Goal: Transaction & Acquisition: Purchase product/service

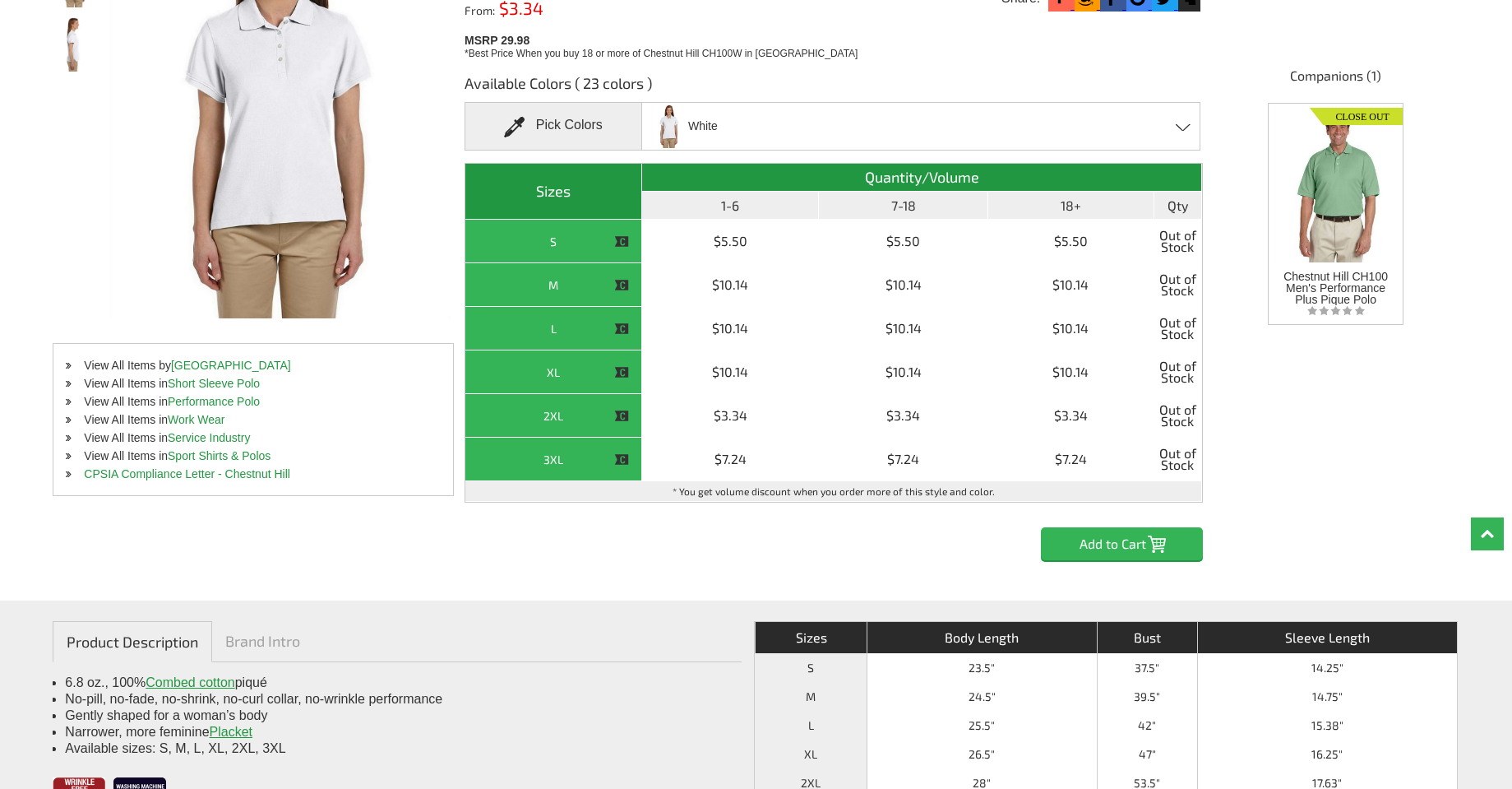
scroll to position [164, 0]
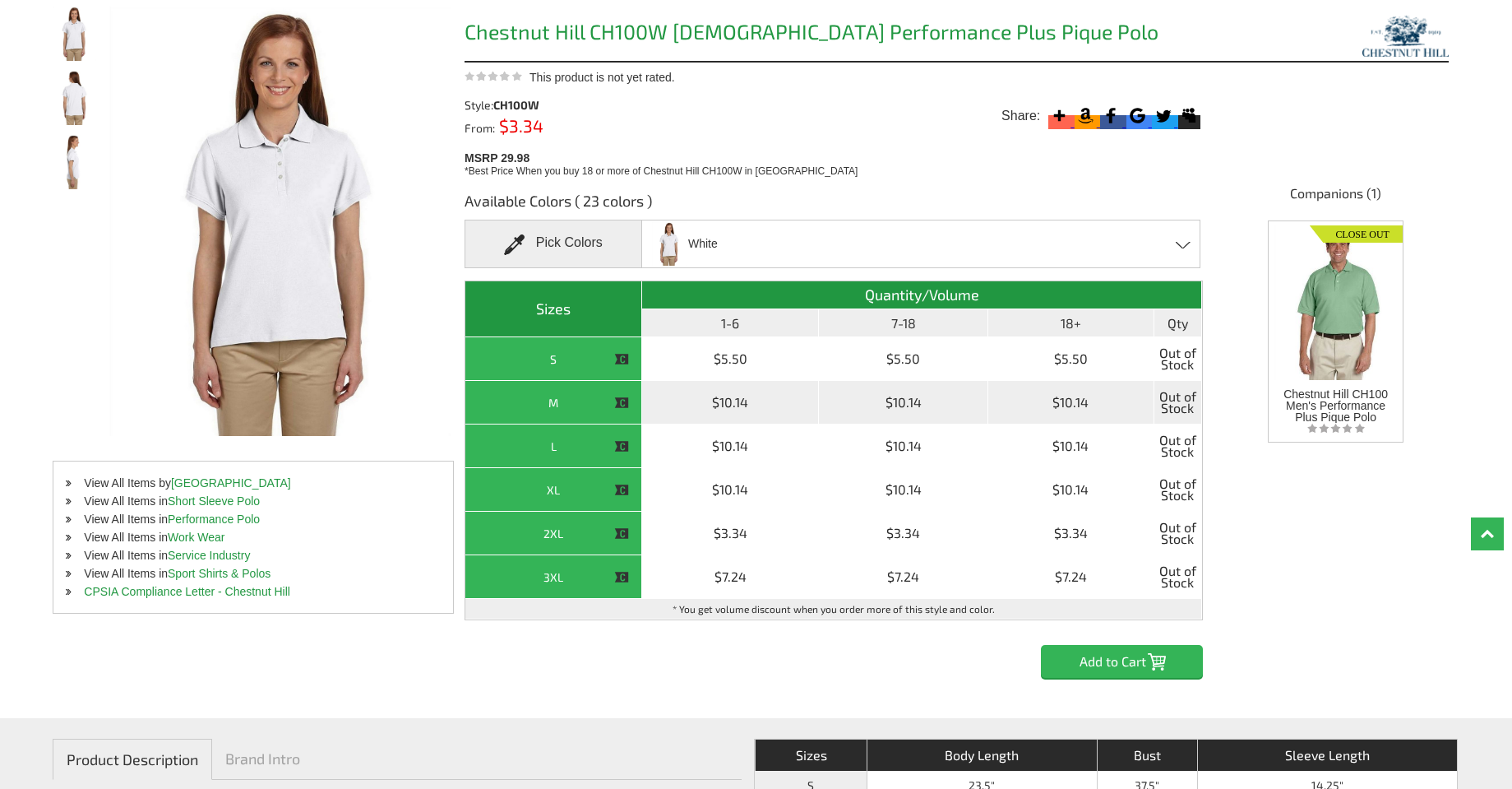
click at [553, 404] on div "M" at bounding box center [553, 402] width 168 height 20
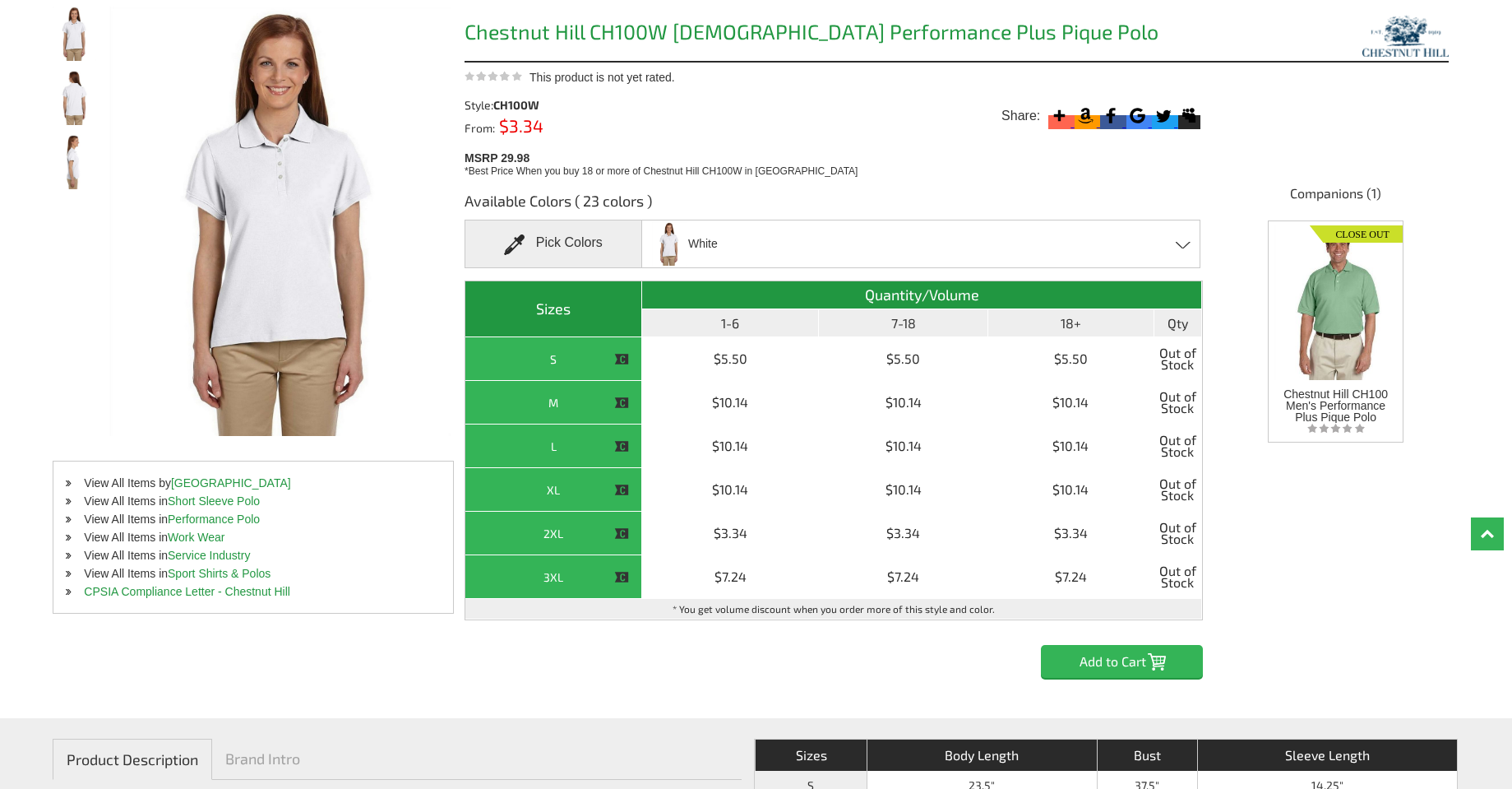
click at [1187, 247] on span at bounding box center [1184, 244] width 16 height 8
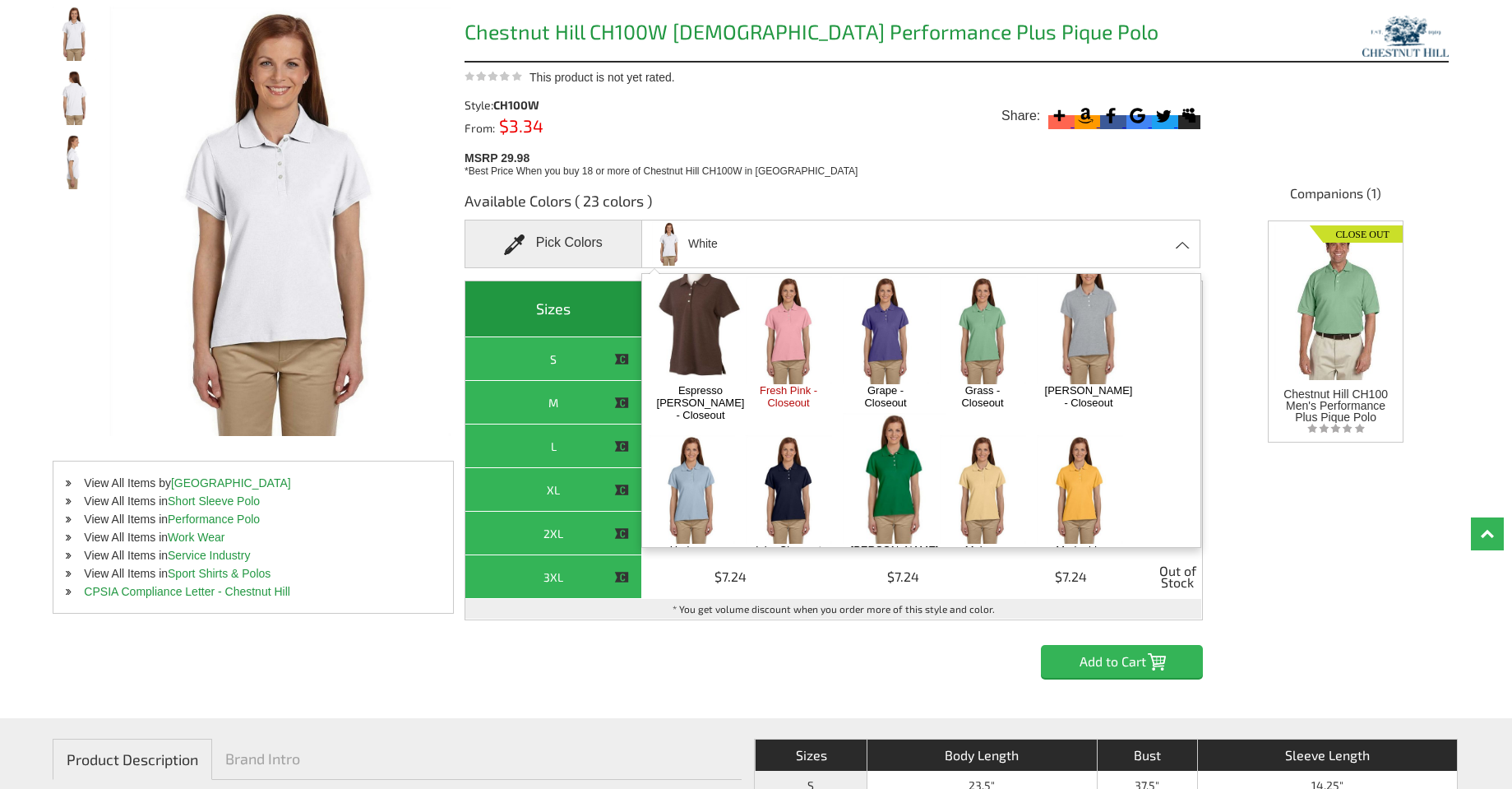
scroll to position [247, 0]
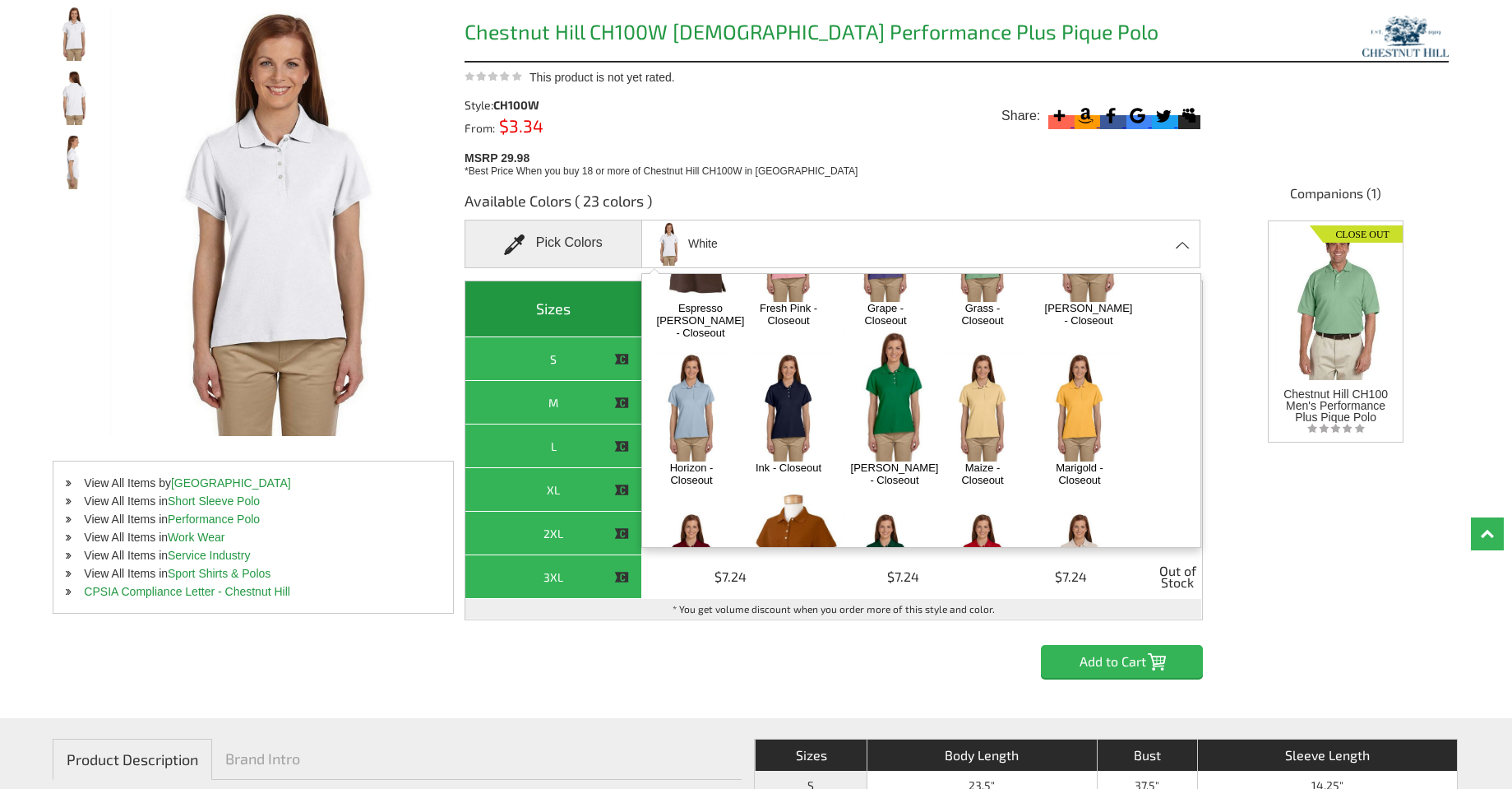
click at [892, 371] on img at bounding box center [895, 396] width 104 height 131
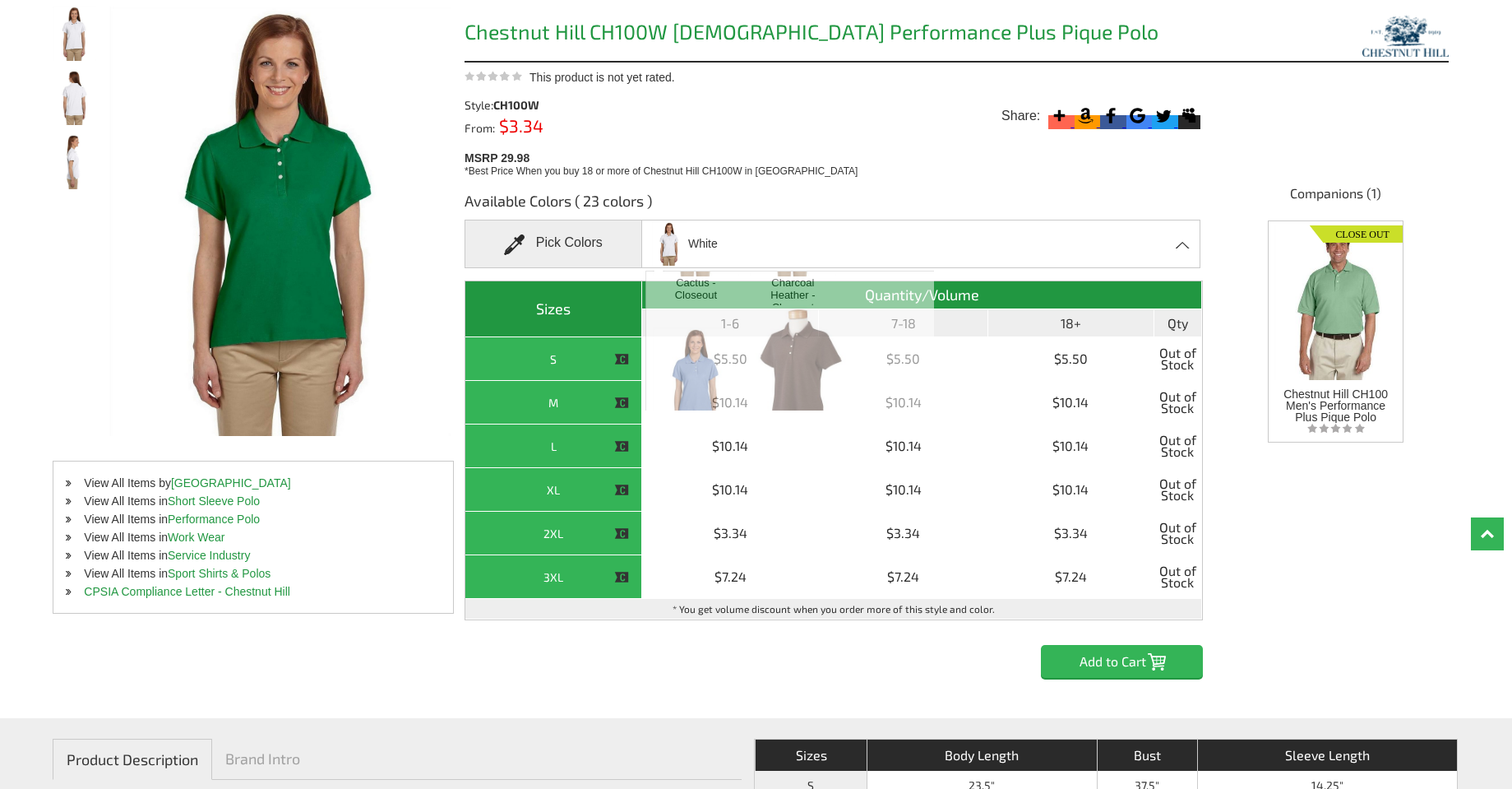
scroll to position [794, 0]
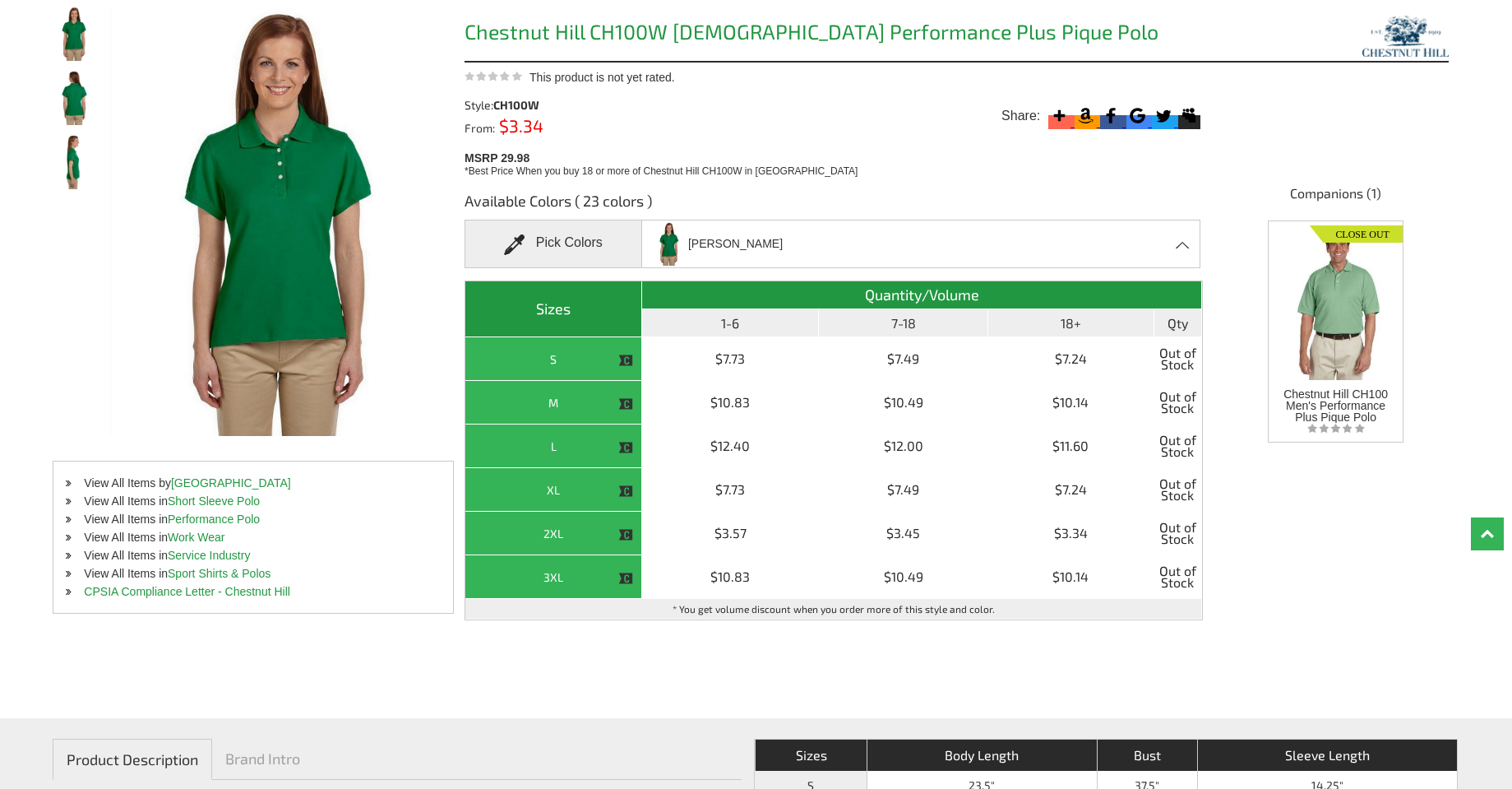
click at [1158, 243] on div "[PERSON_NAME] Azalea - Closeout Black - Closeout Cactus - Closeout Charcoal Hea…" at bounding box center [921, 244] width 560 height 49
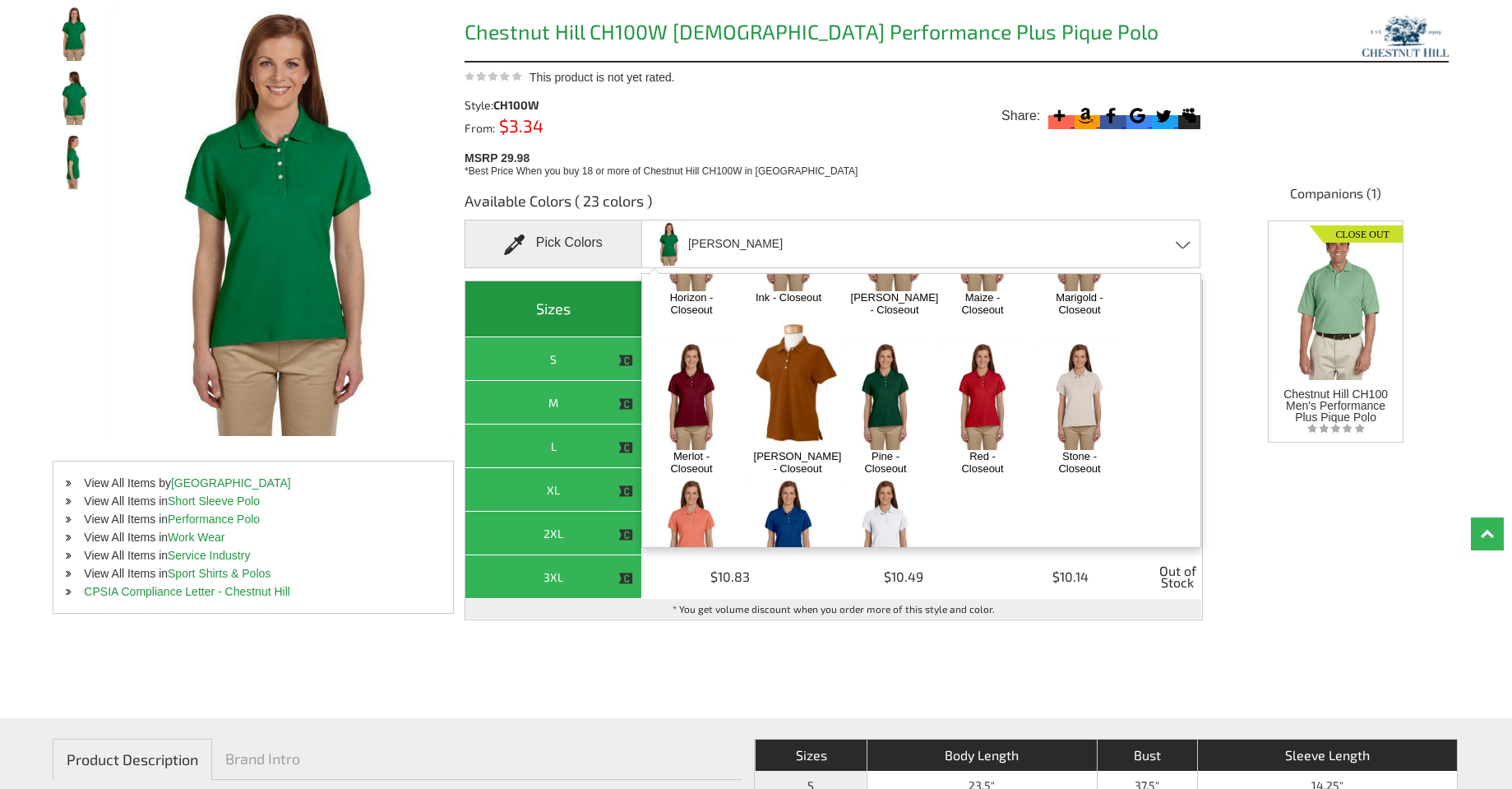
click at [677, 355] on img at bounding box center [692, 396] width 87 height 108
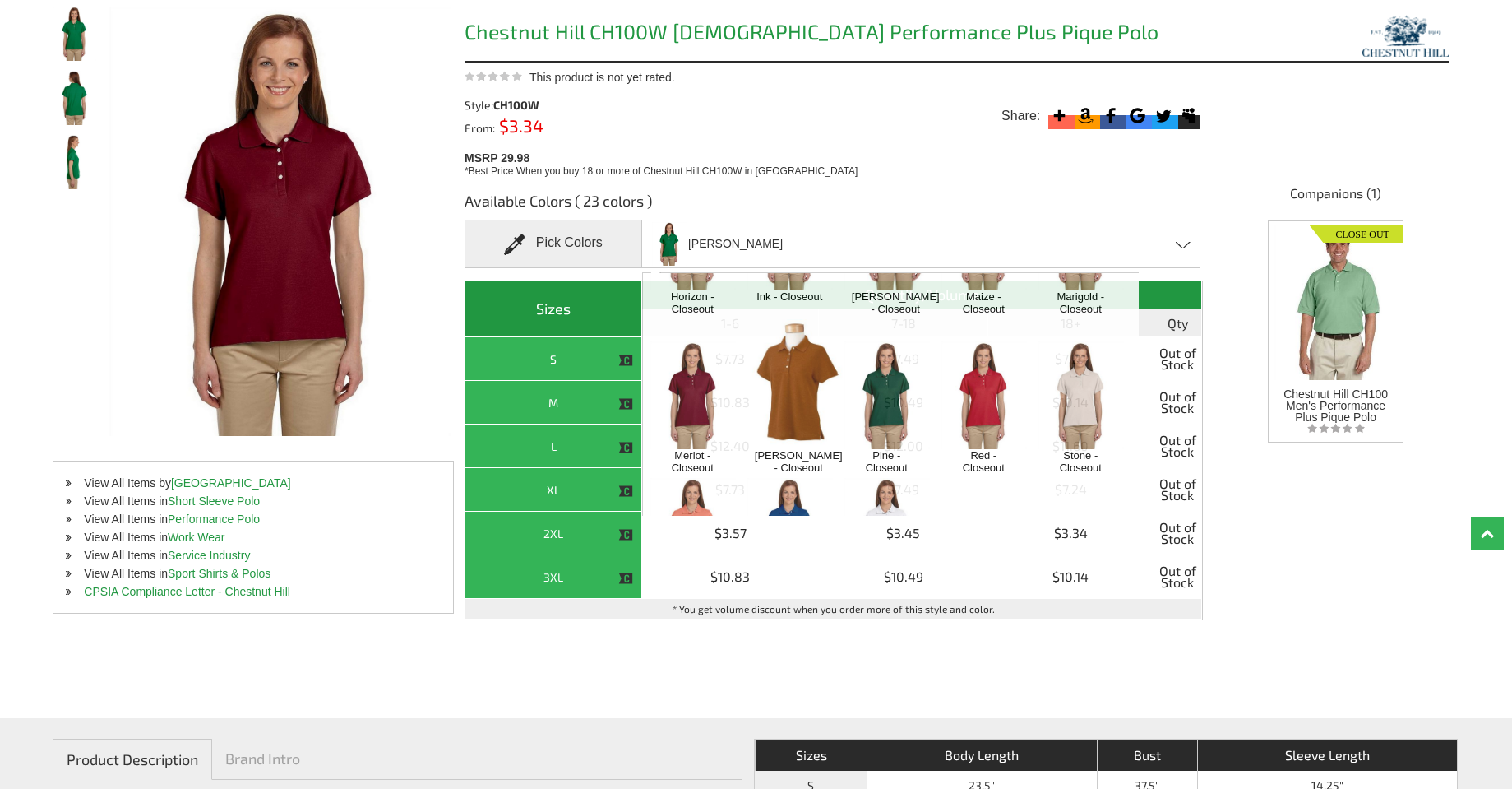
scroll to position [2058, 0]
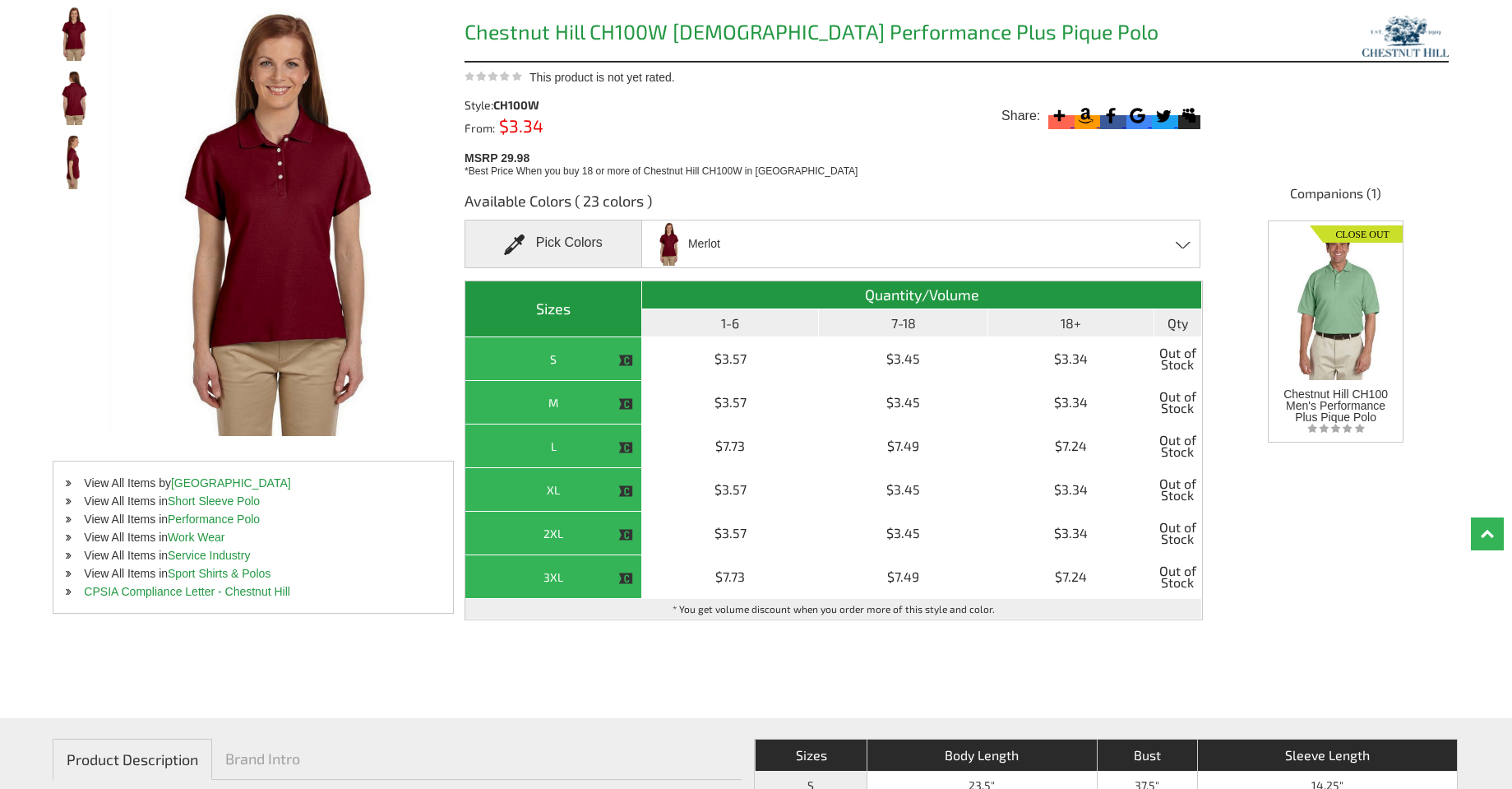
click at [1185, 245] on span at bounding box center [1184, 244] width 16 height 8
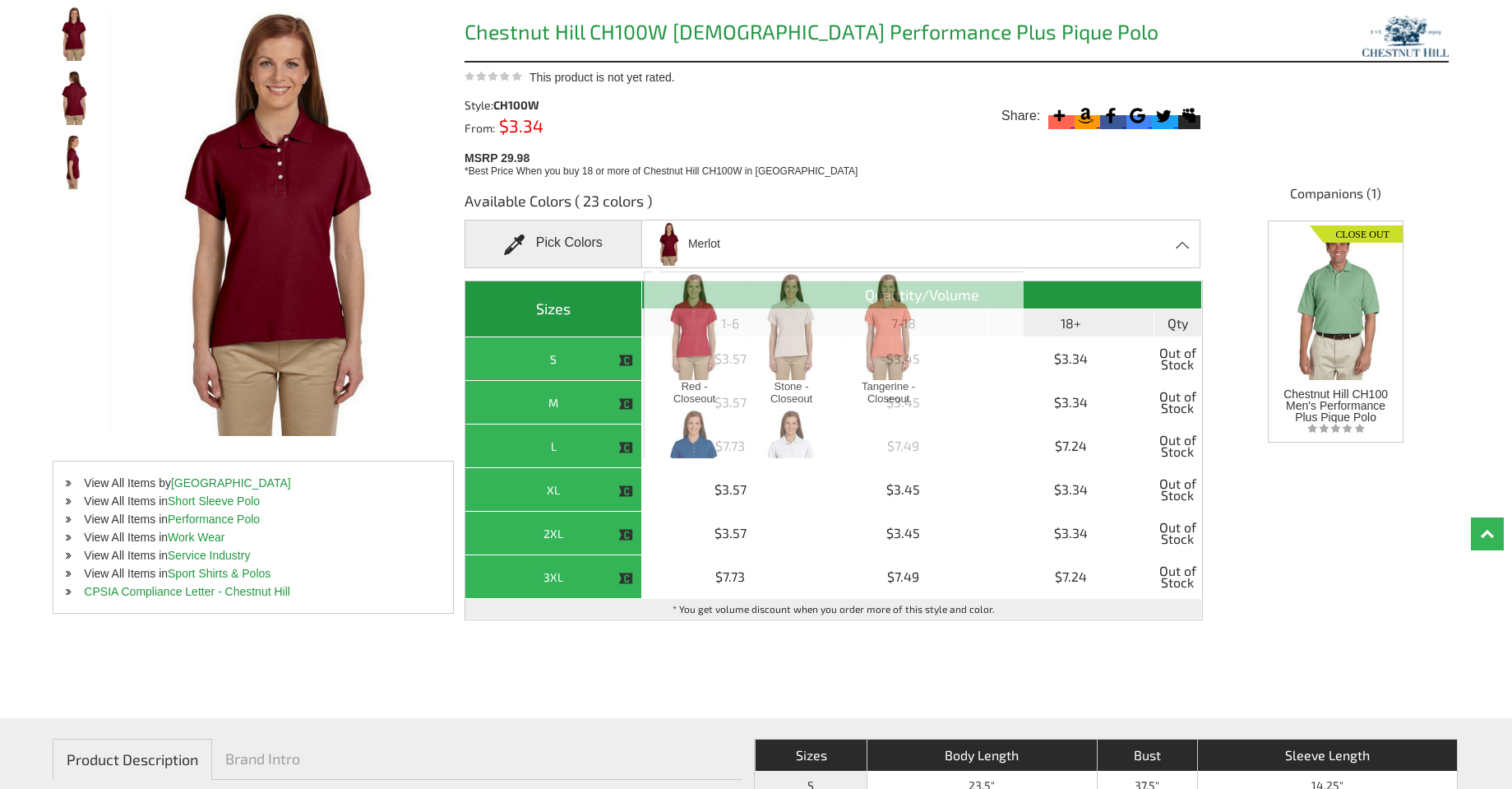
scroll to position [417, 0]
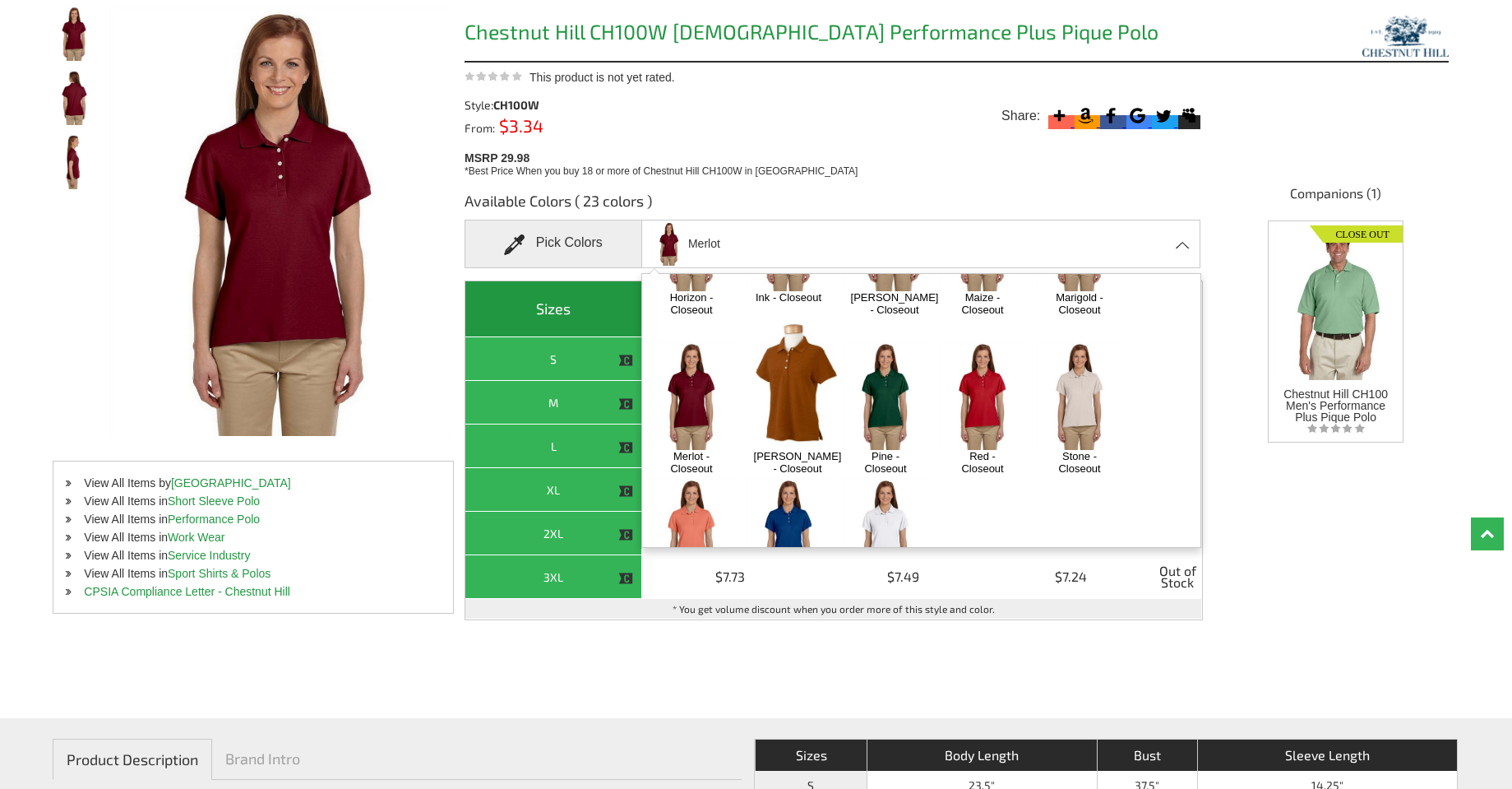
click at [685, 479] on img at bounding box center [692, 533] width 87 height 108
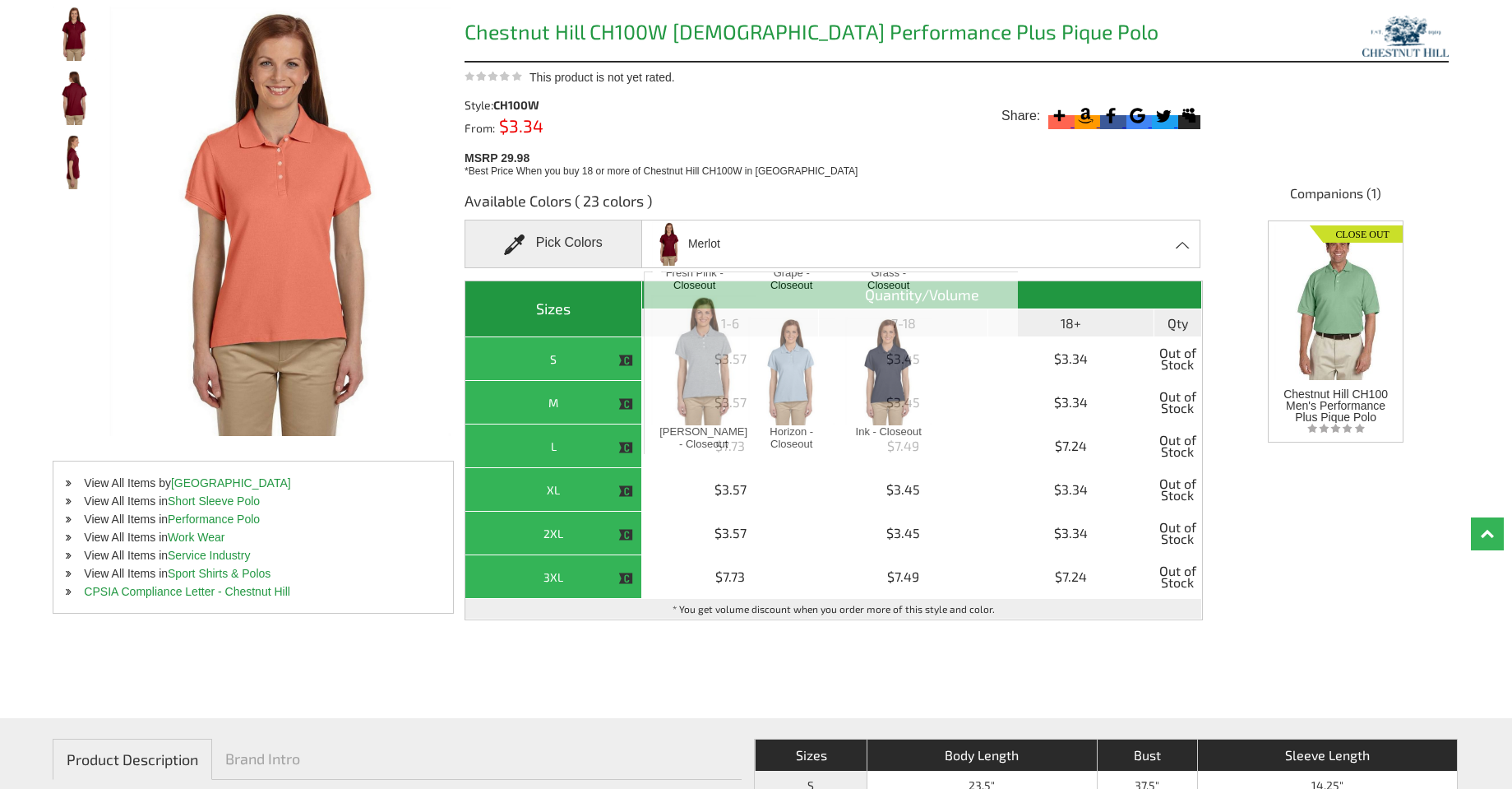
scroll to position [2058, 0]
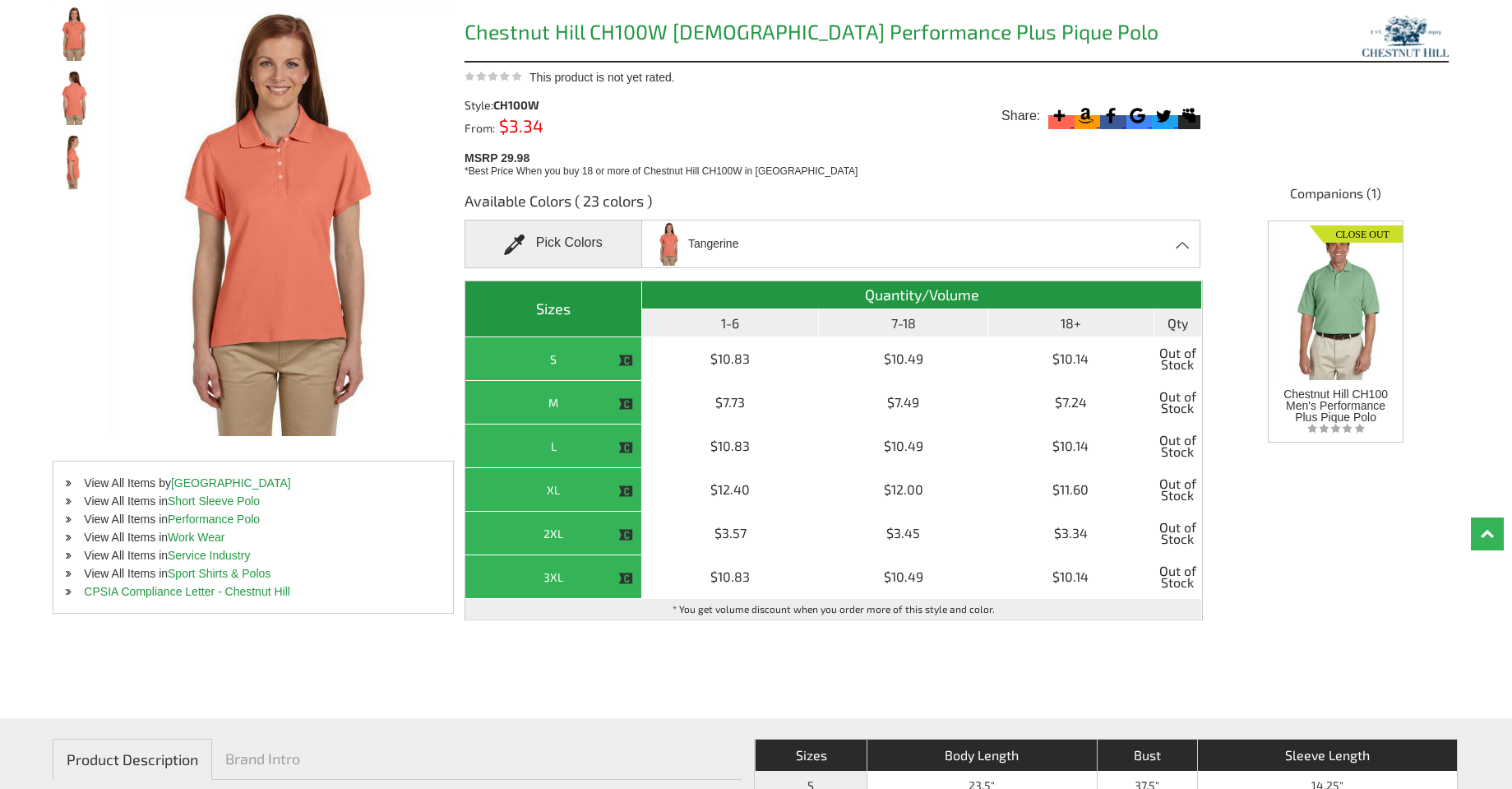
click at [1178, 248] on span at bounding box center [1184, 244] width 16 height 8
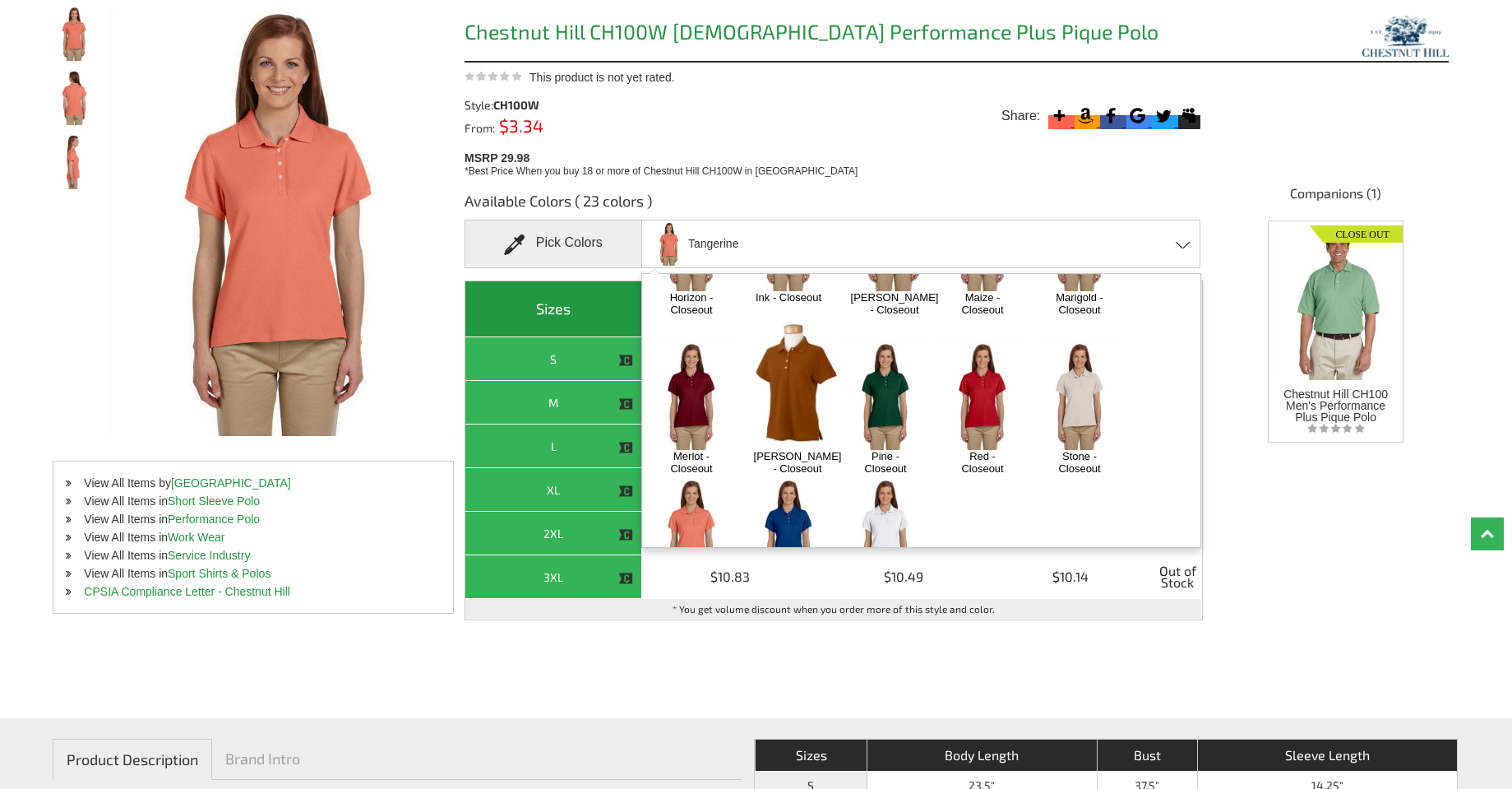
click at [782, 320] on img at bounding box center [798, 385] width 104 height 131
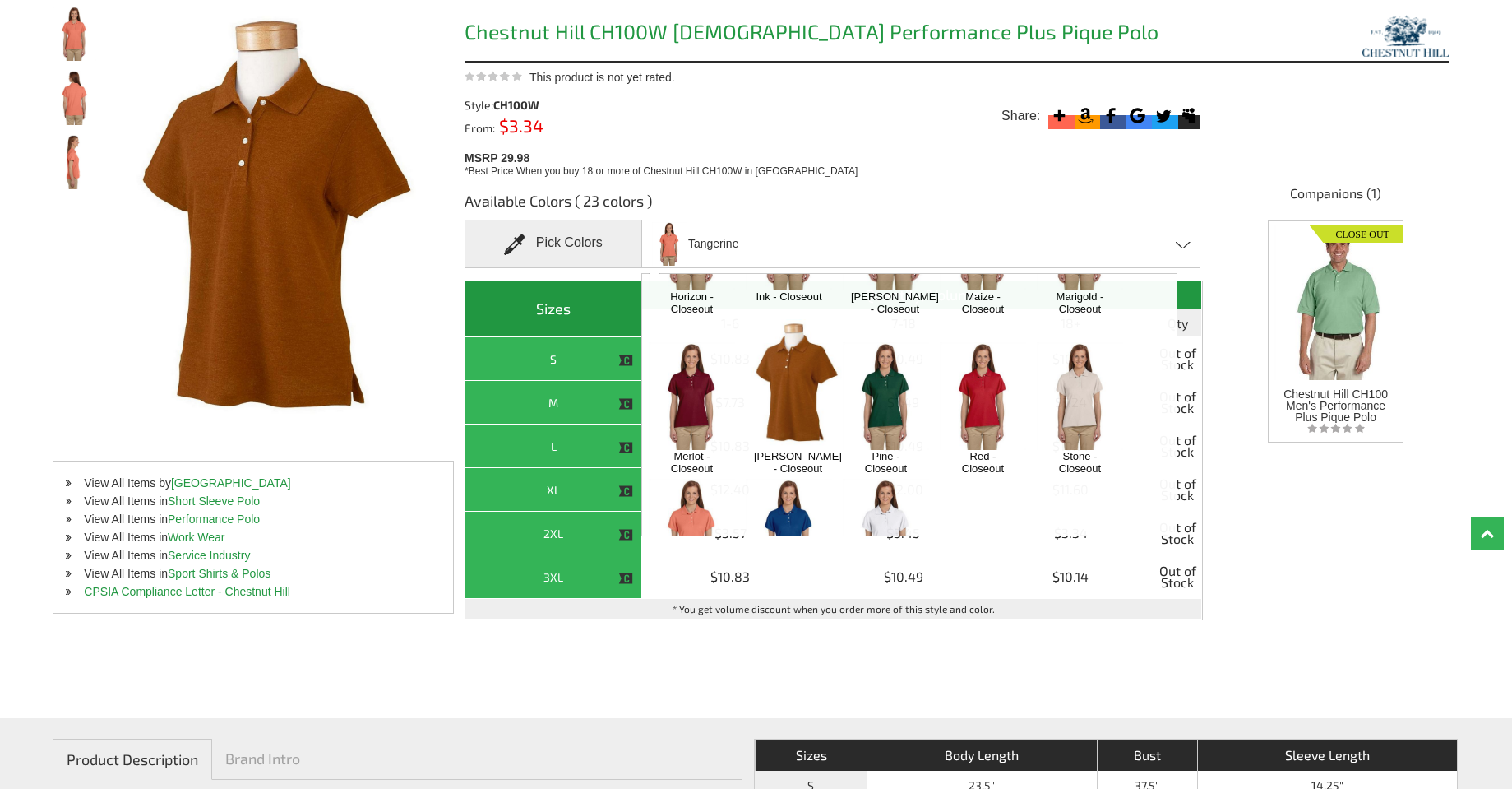
scroll to position [2058, 0]
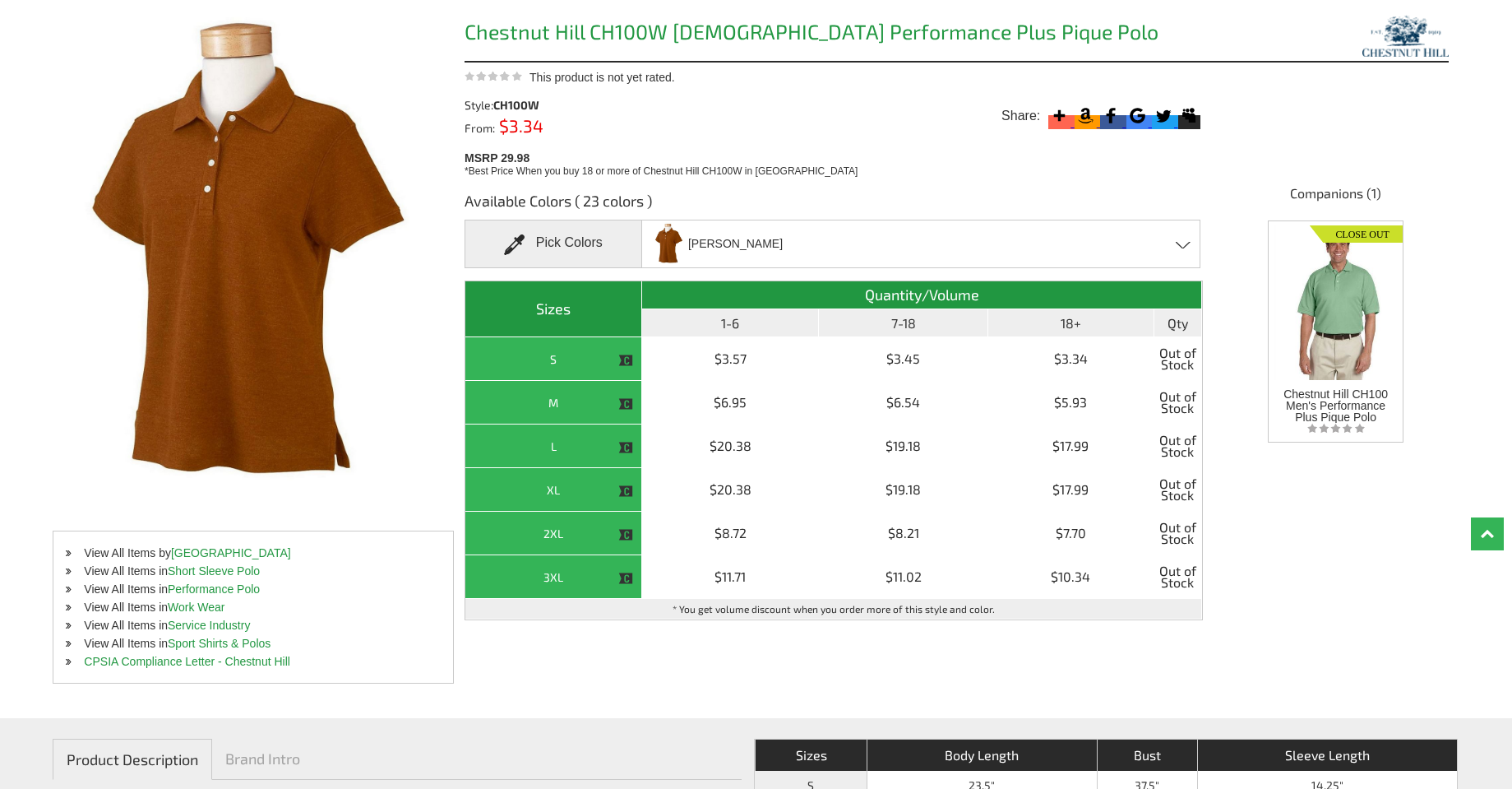
click at [1173, 245] on div "[PERSON_NAME] Azalea - Closeout Black - Closeout Cactus - Closeout Charcoal Hea…" at bounding box center [921, 244] width 560 height 49
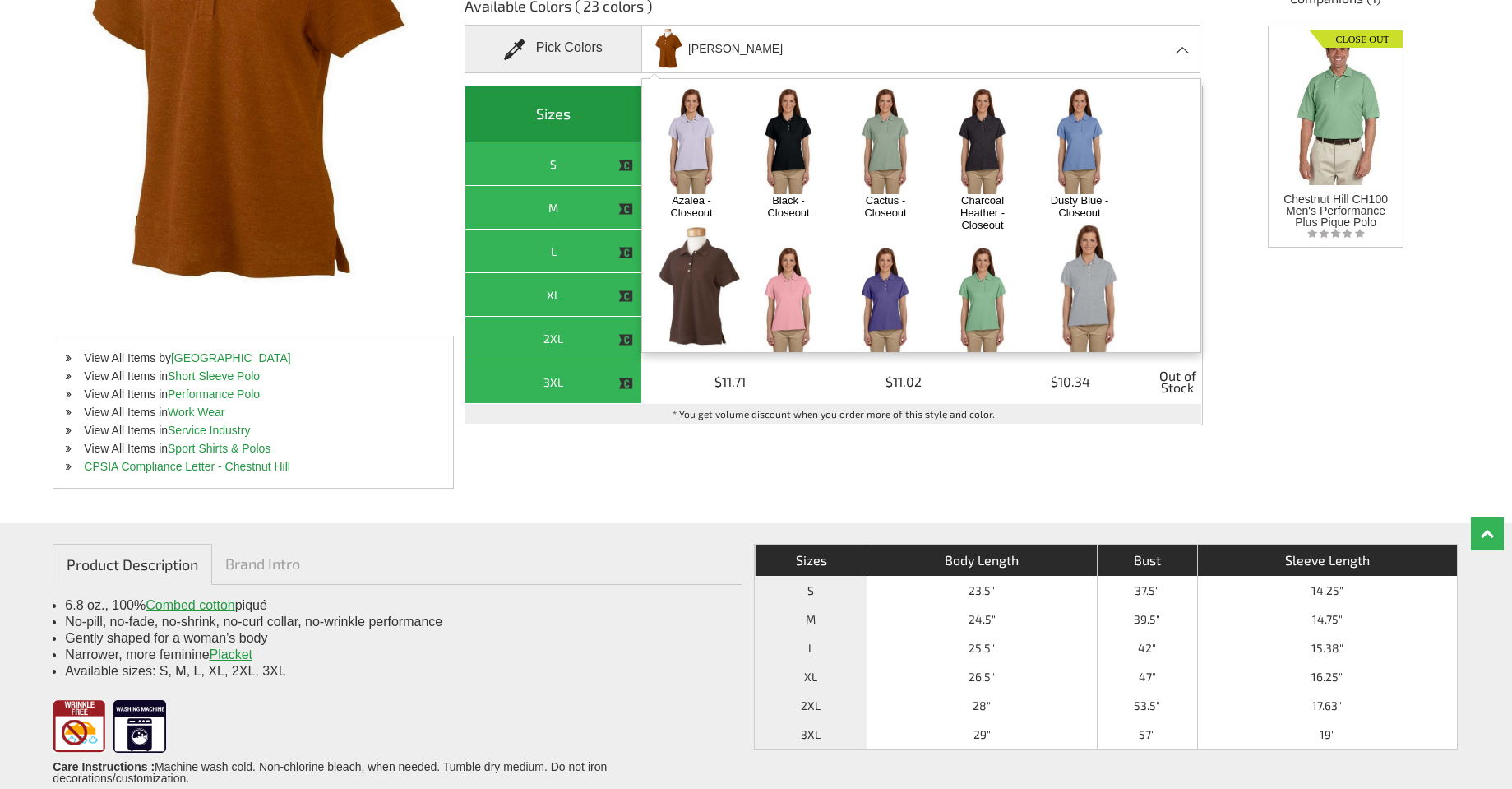
scroll to position [329, 0]
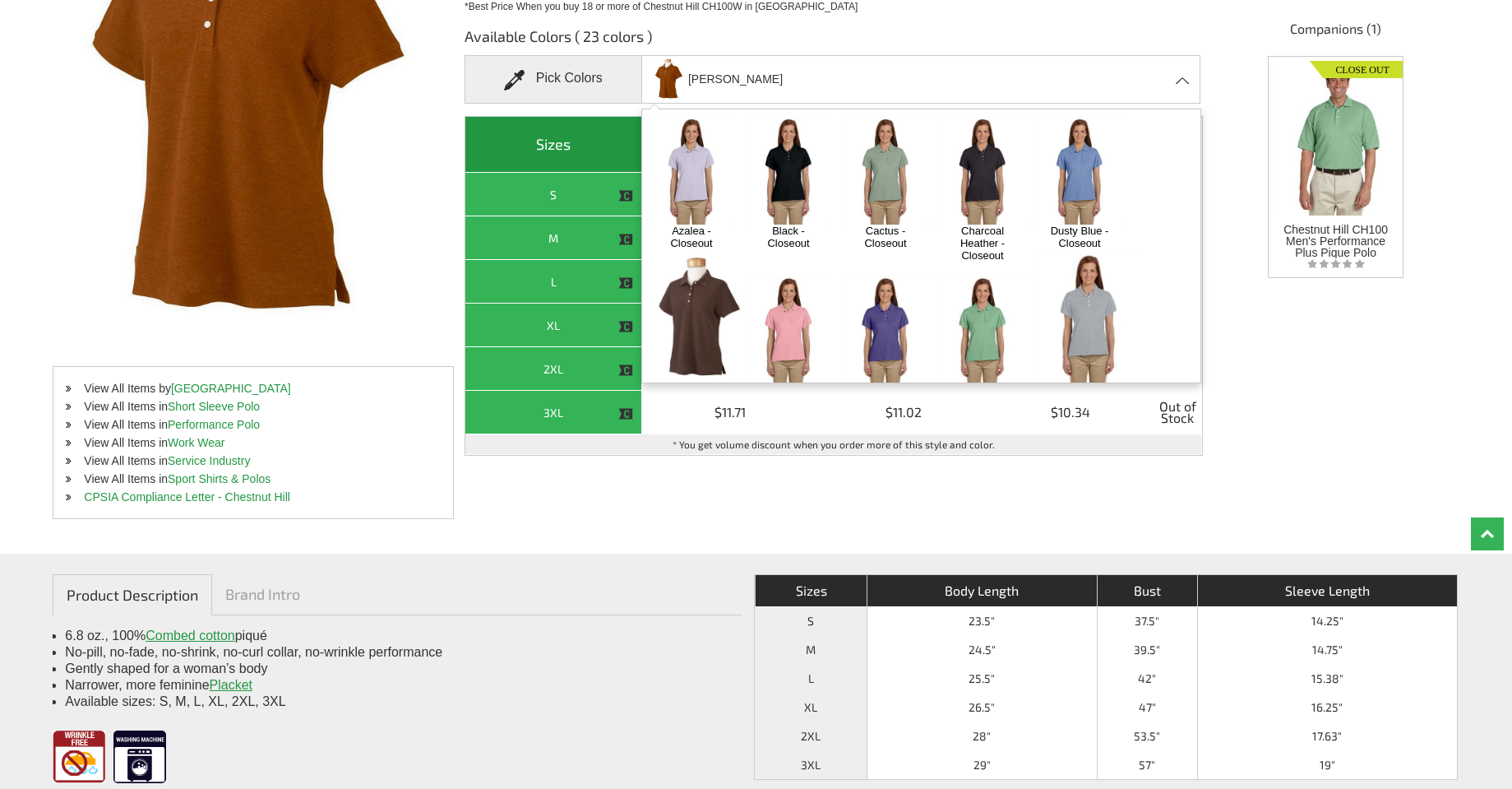
click at [689, 182] on img at bounding box center [692, 171] width 87 height 108
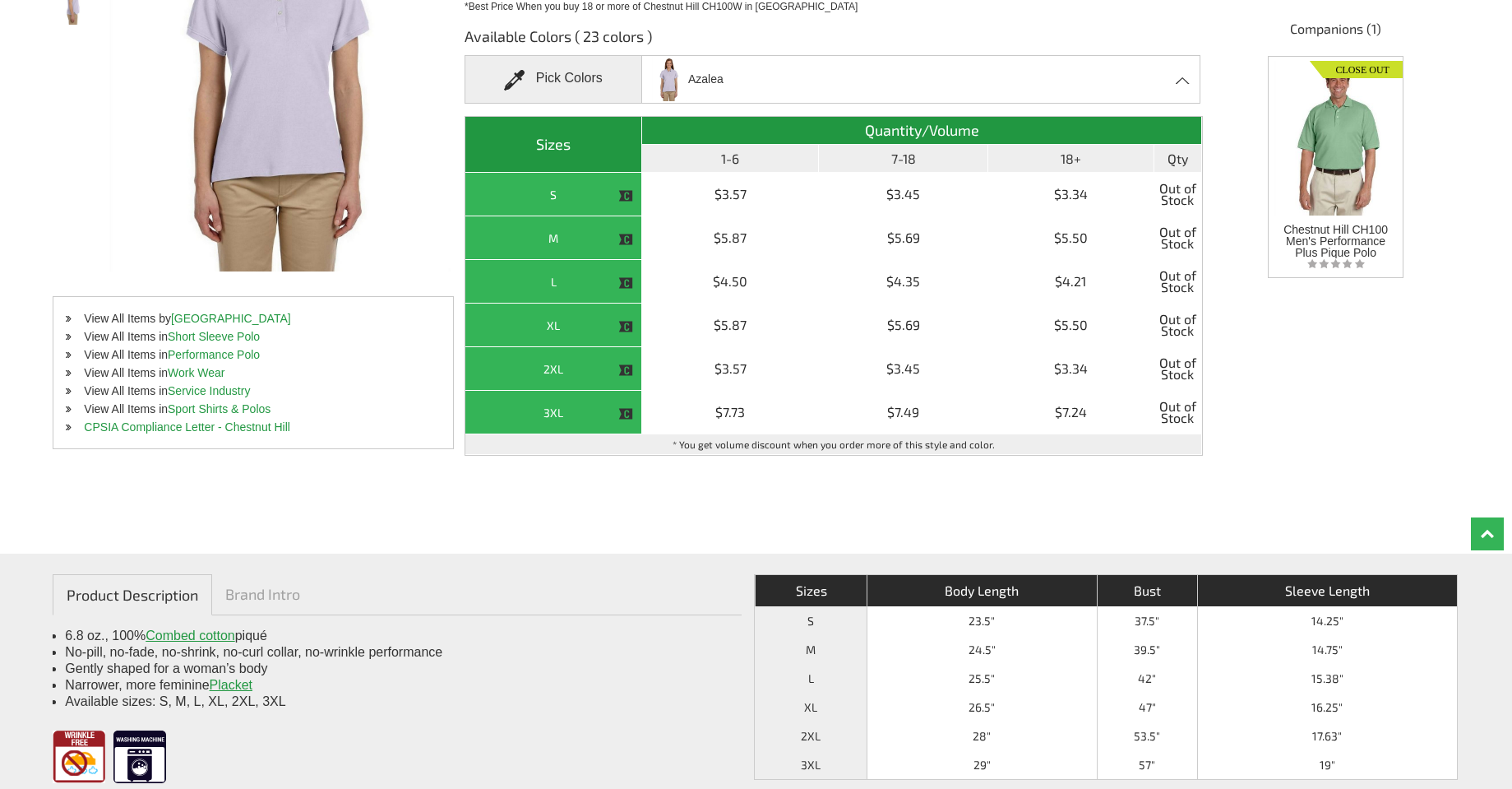
click at [1158, 84] on div "Azalea Azalea - Closeout Black - Closeout Cactus - Closeout Charcoal Heather - …" at bounding box center [921, 79] width 560 height 49
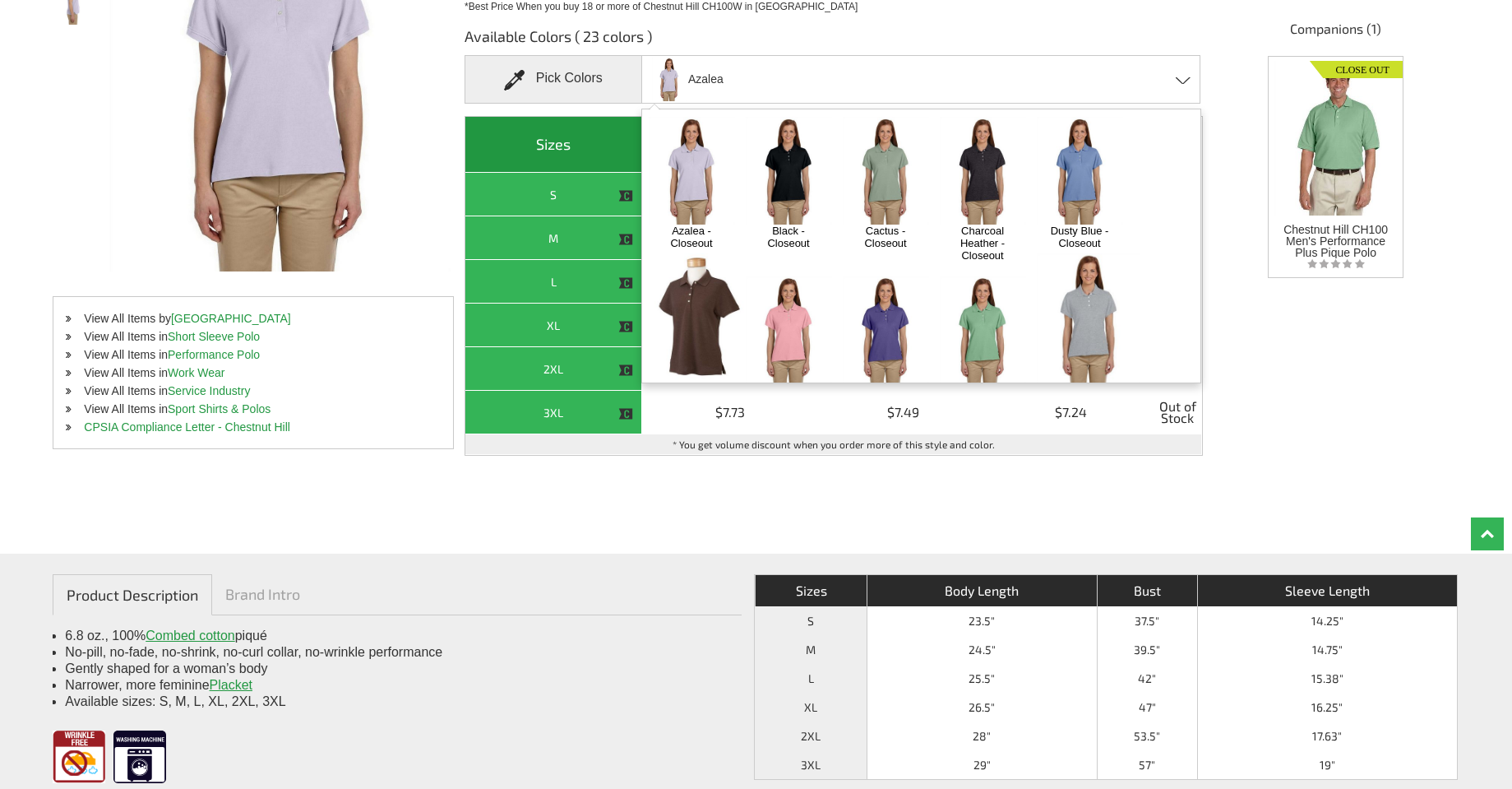
click at [885, 181] on img at bounding box center [886, 171] width 87 height 108
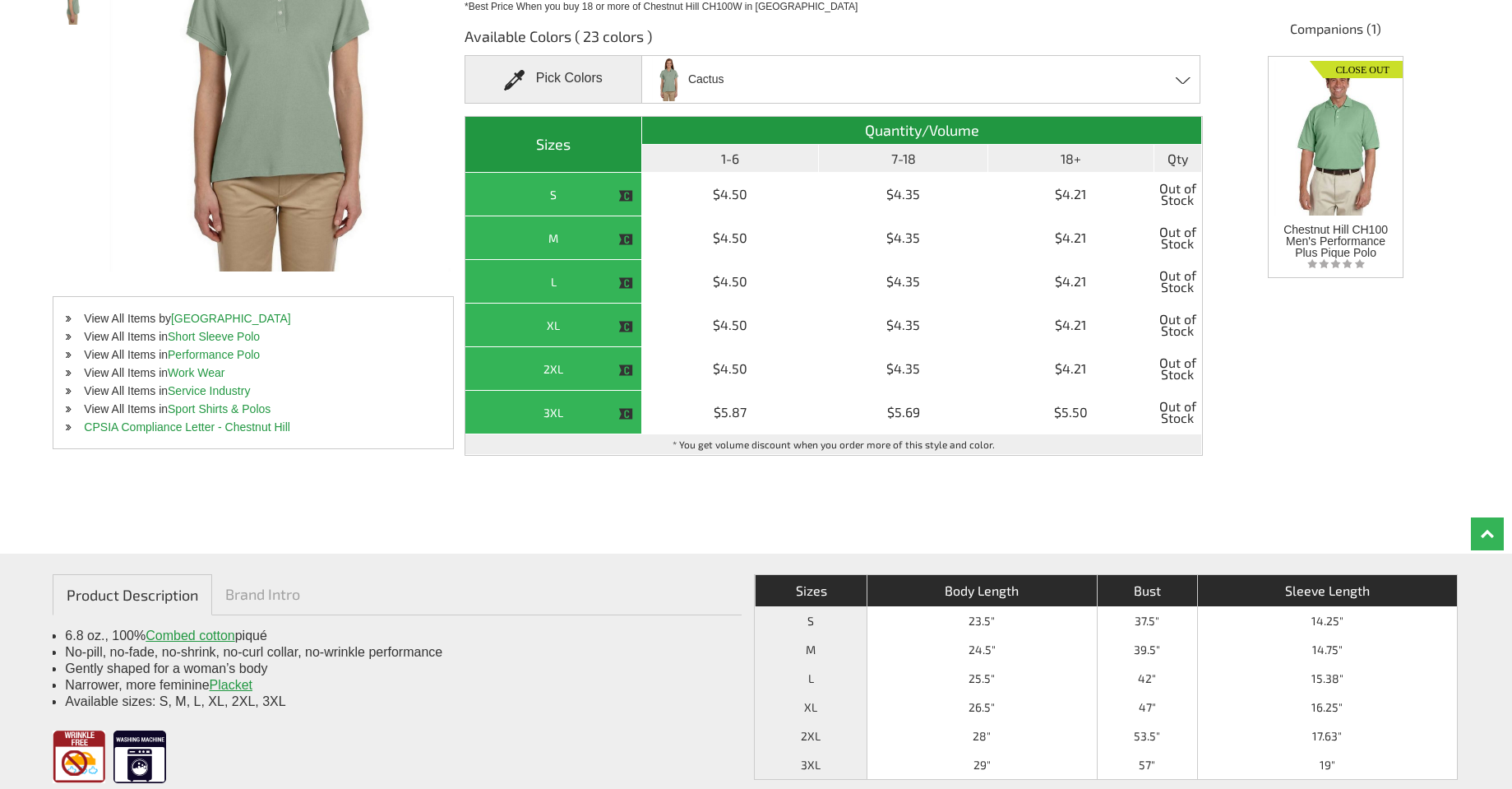
click at [1163, 78] on div "Cactus Azalea - Closeout Black - Closeout Cactus - Closeout Charcoal Heather - …" at bounding box center [921, 79] width 560 height 49
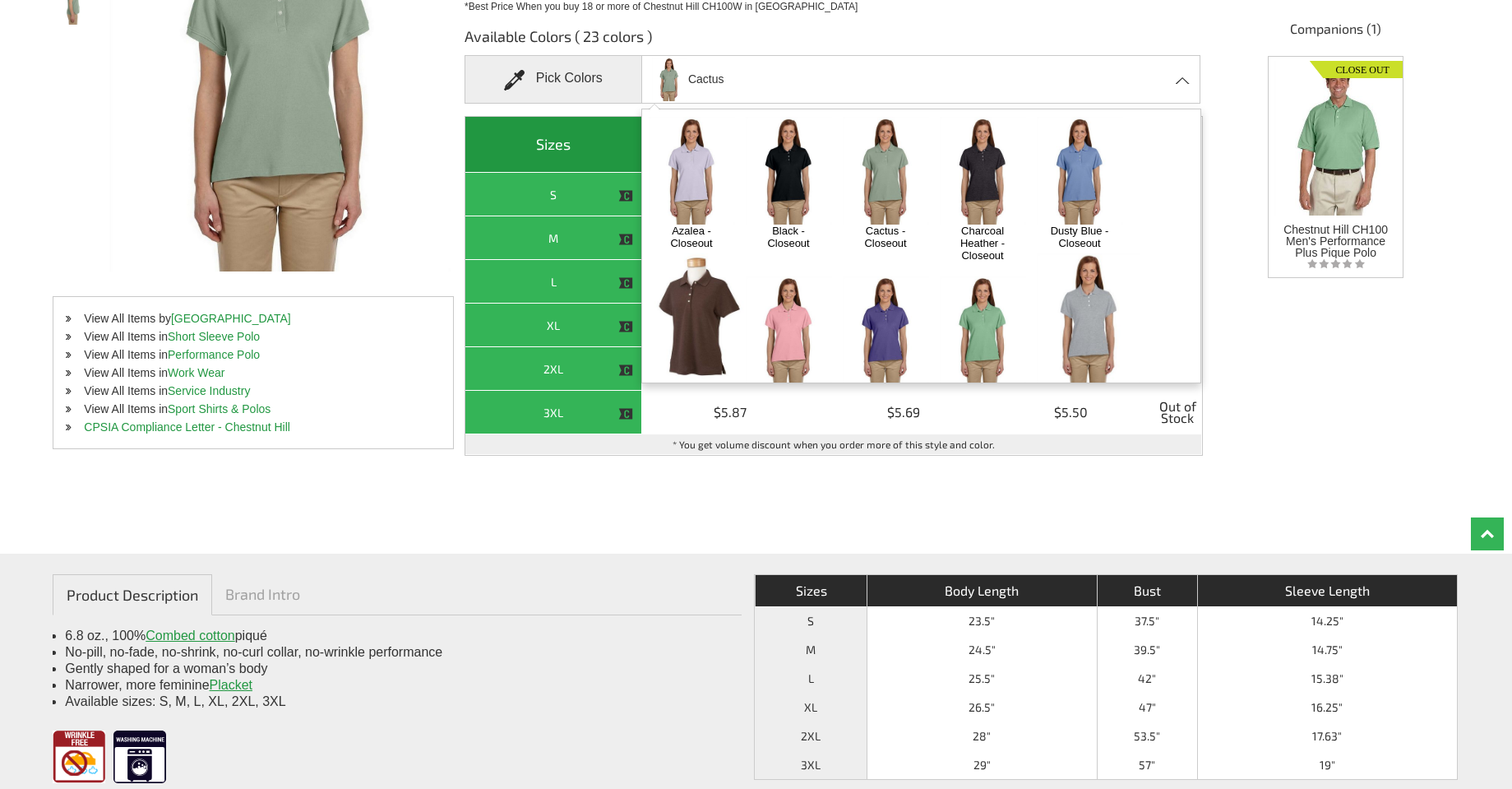
click at [993, 163] on img at bounding box center [983, 171] width 87 height 108
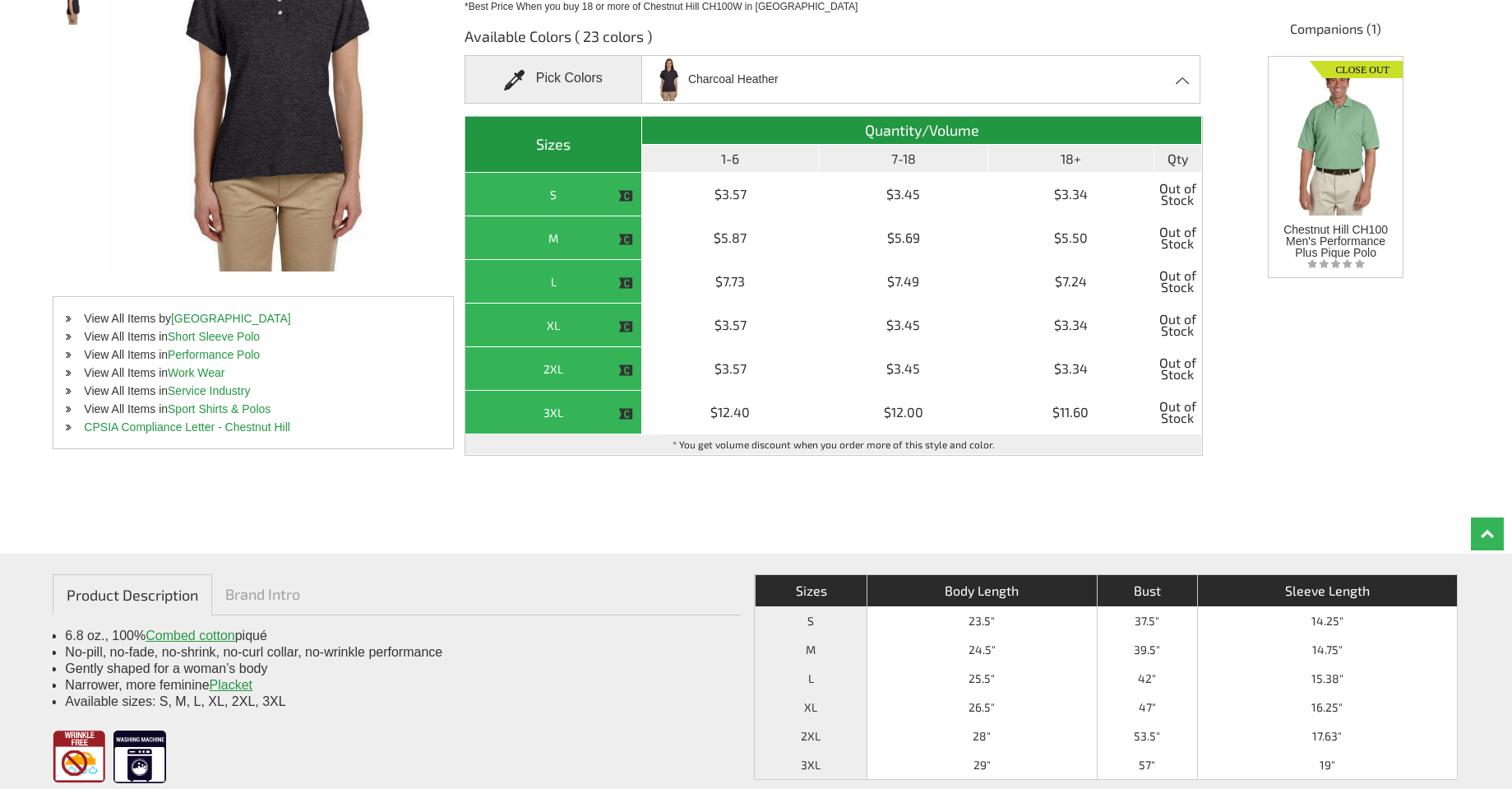
click at [1174, 84] on div "Charcoal Heather Azalea - Closeout Black - Closeout Cactus - Closeout Charcoal …" at bounding box center [921, 79] width 560 height 49
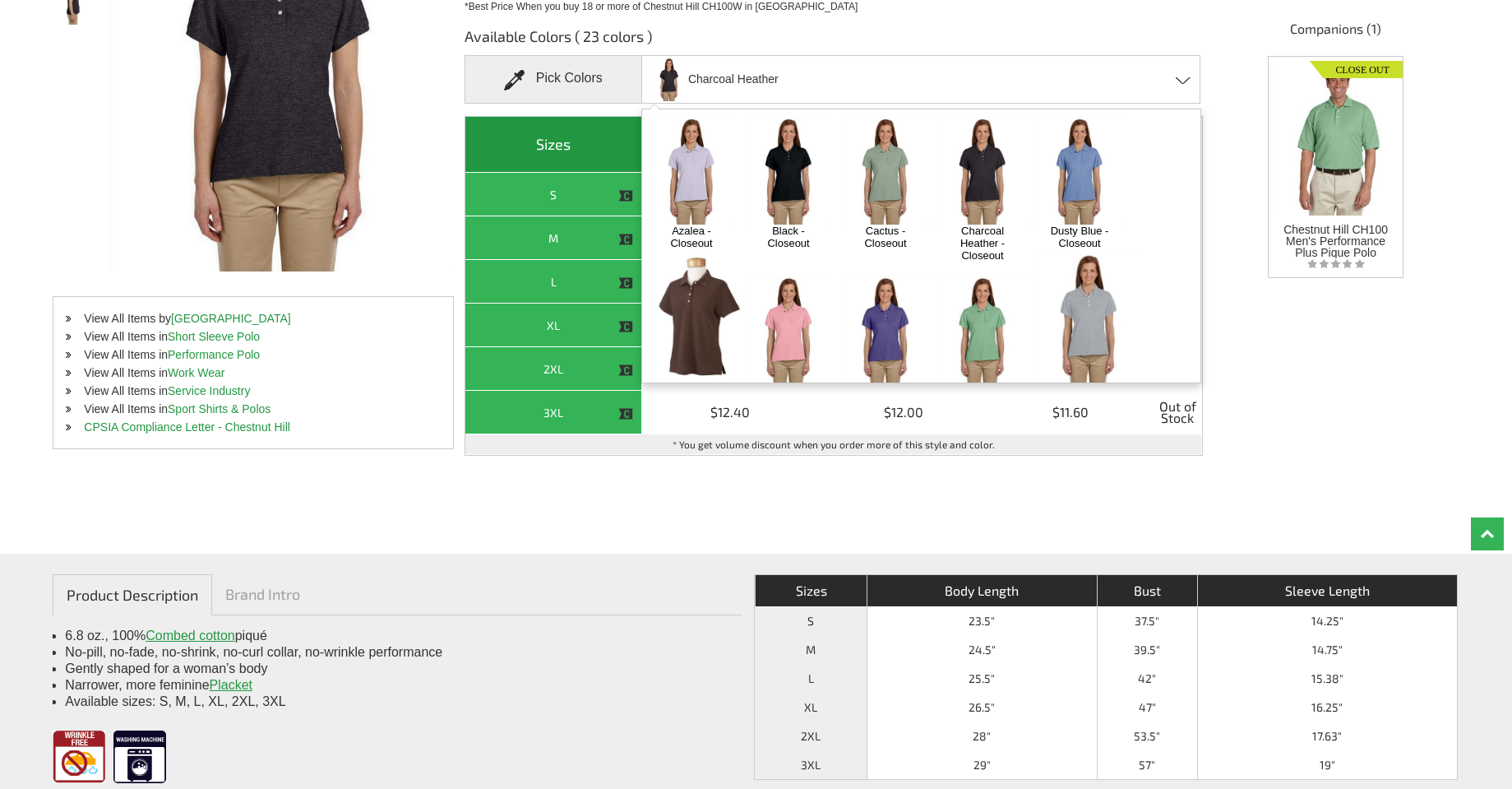
click at [1088, 174] on img at bounding box center [1080, 171] width 87 height 108
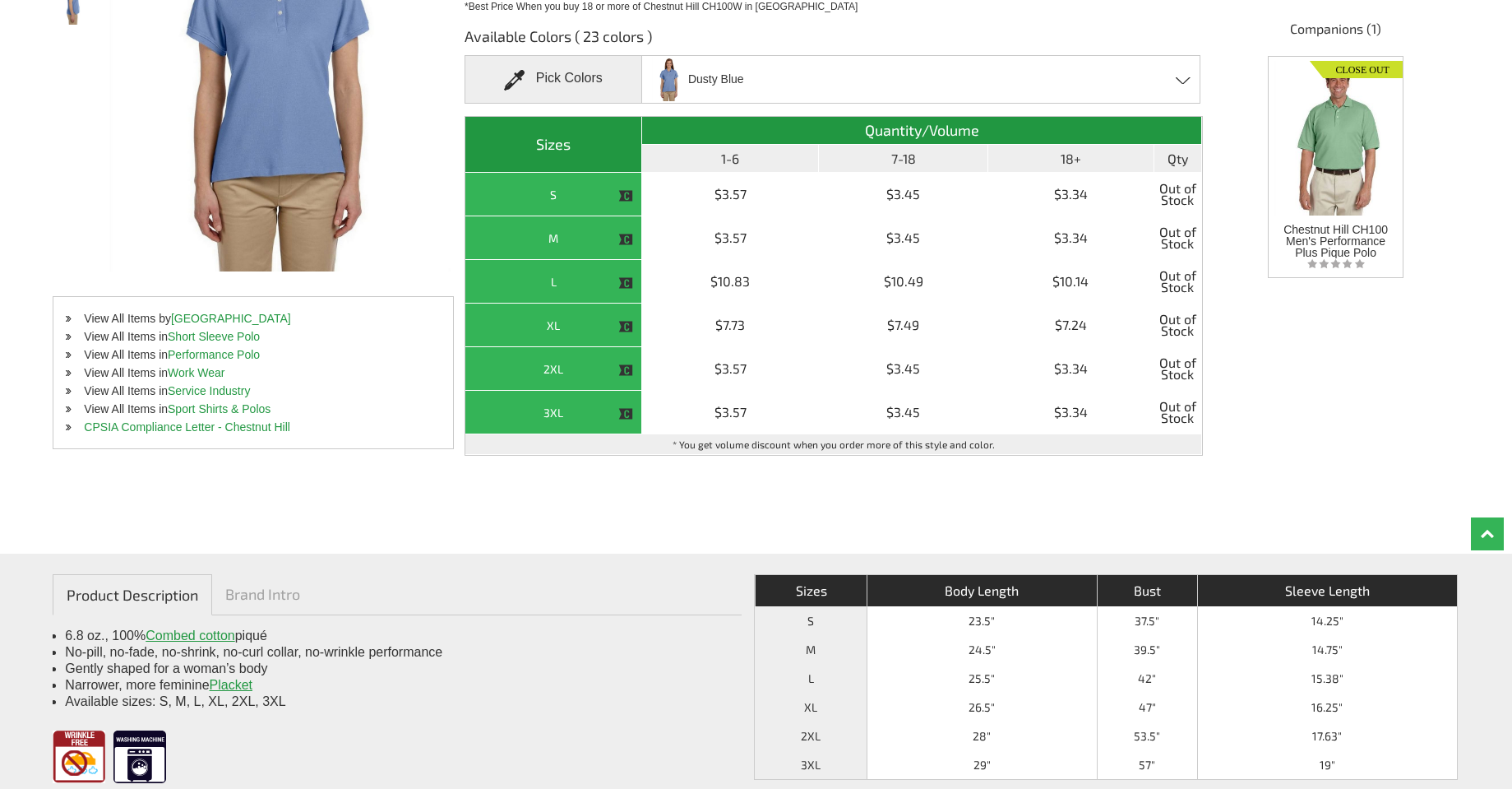
click at [1187, 74] on div "Dusty Blue Azalea - Closeout Black - Closeout Cactus - Closeout Charcoal Heathe…" at bounding box center [921, 79] width 560 height 49
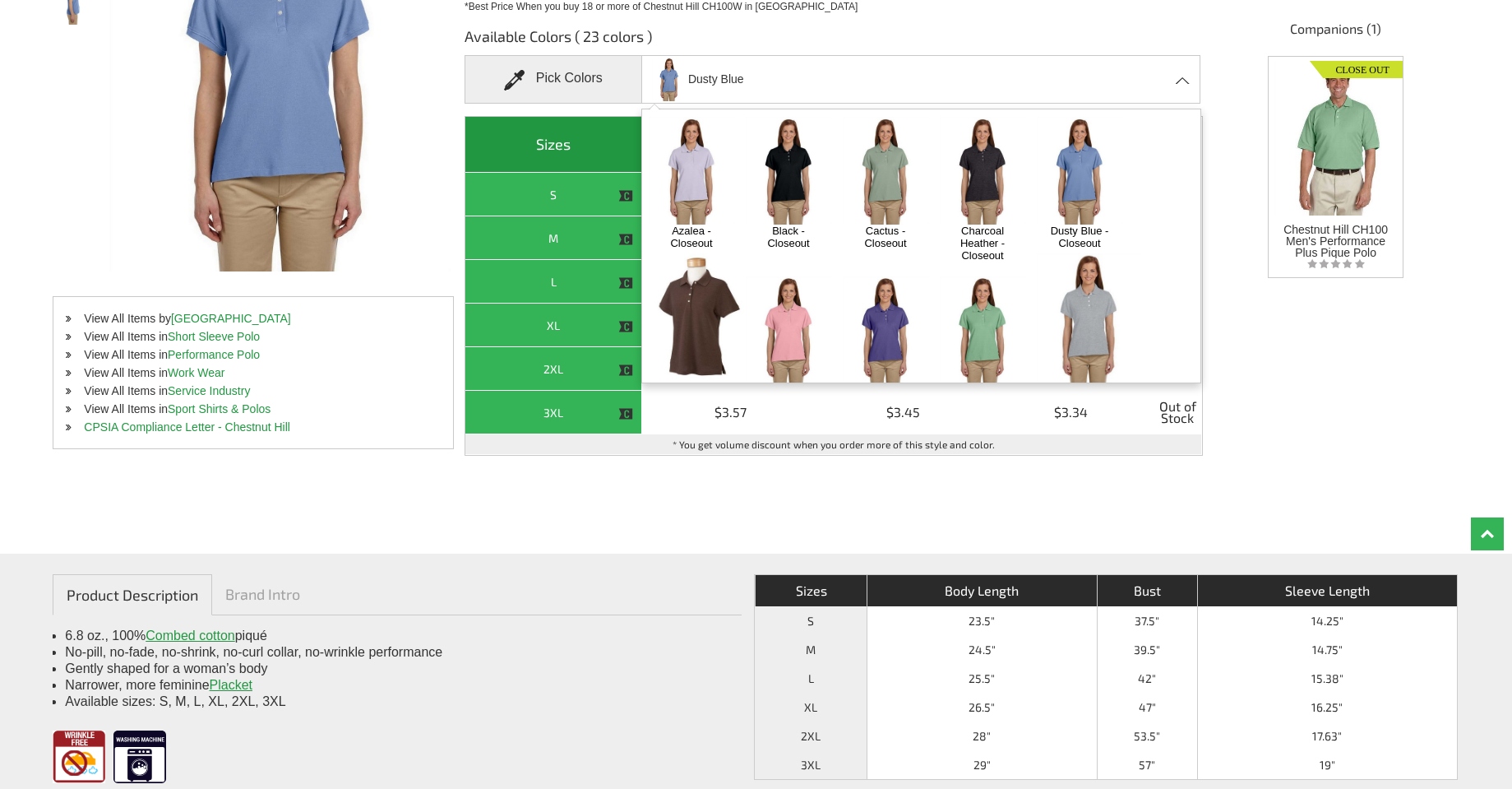
click at [704, 302] on img at bounding box center [701, 318] width 104 height 131
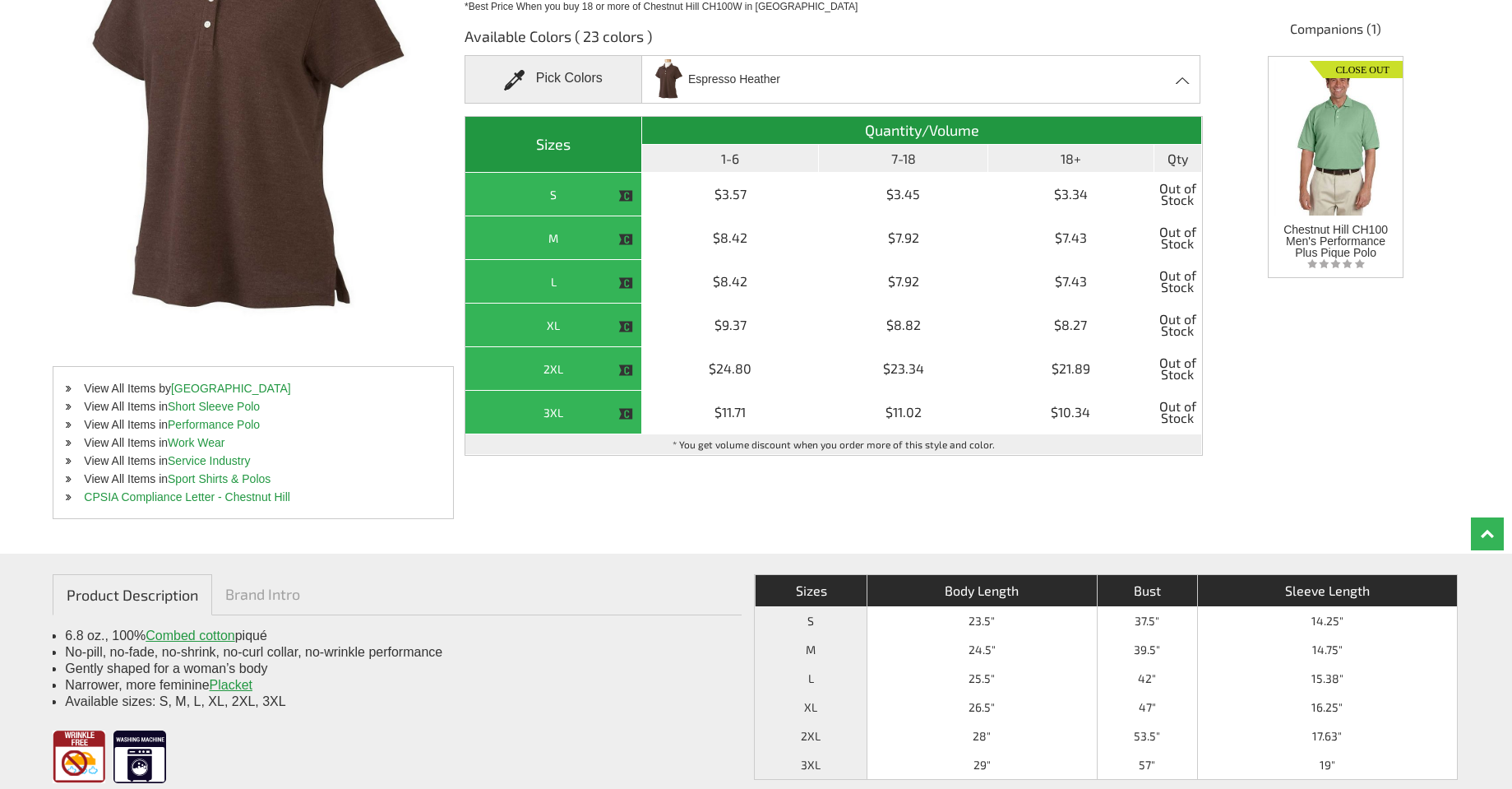
click at [1177, 76] on div "Espresso Heather Azalea - Closeout Black - Closeout Cactus - Closeout Charcoal …" at bounding box center [921, 79] width 560 height 49
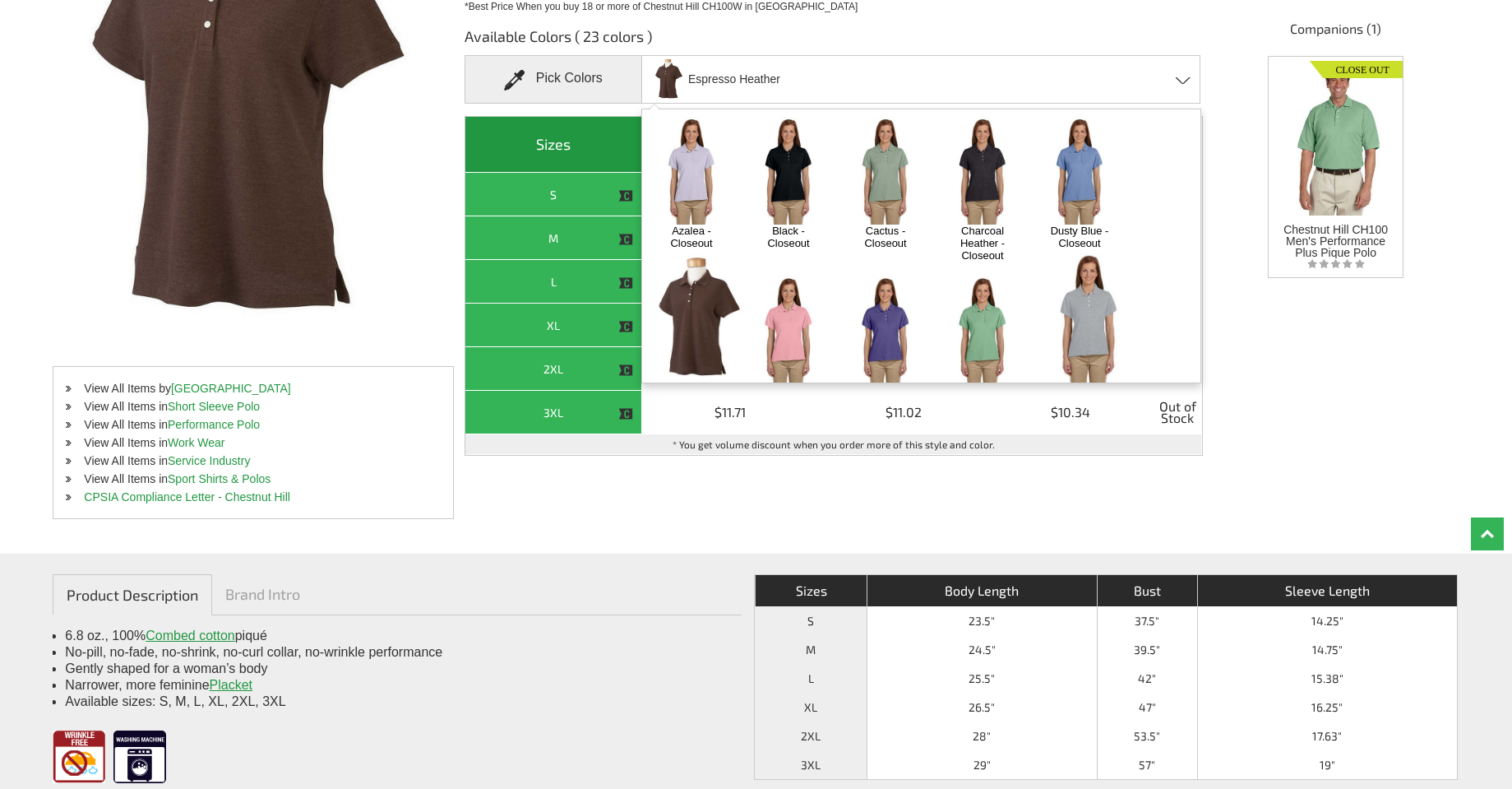
click at [791, 291] on img at bounding box center [789, 330] width 87 height 108
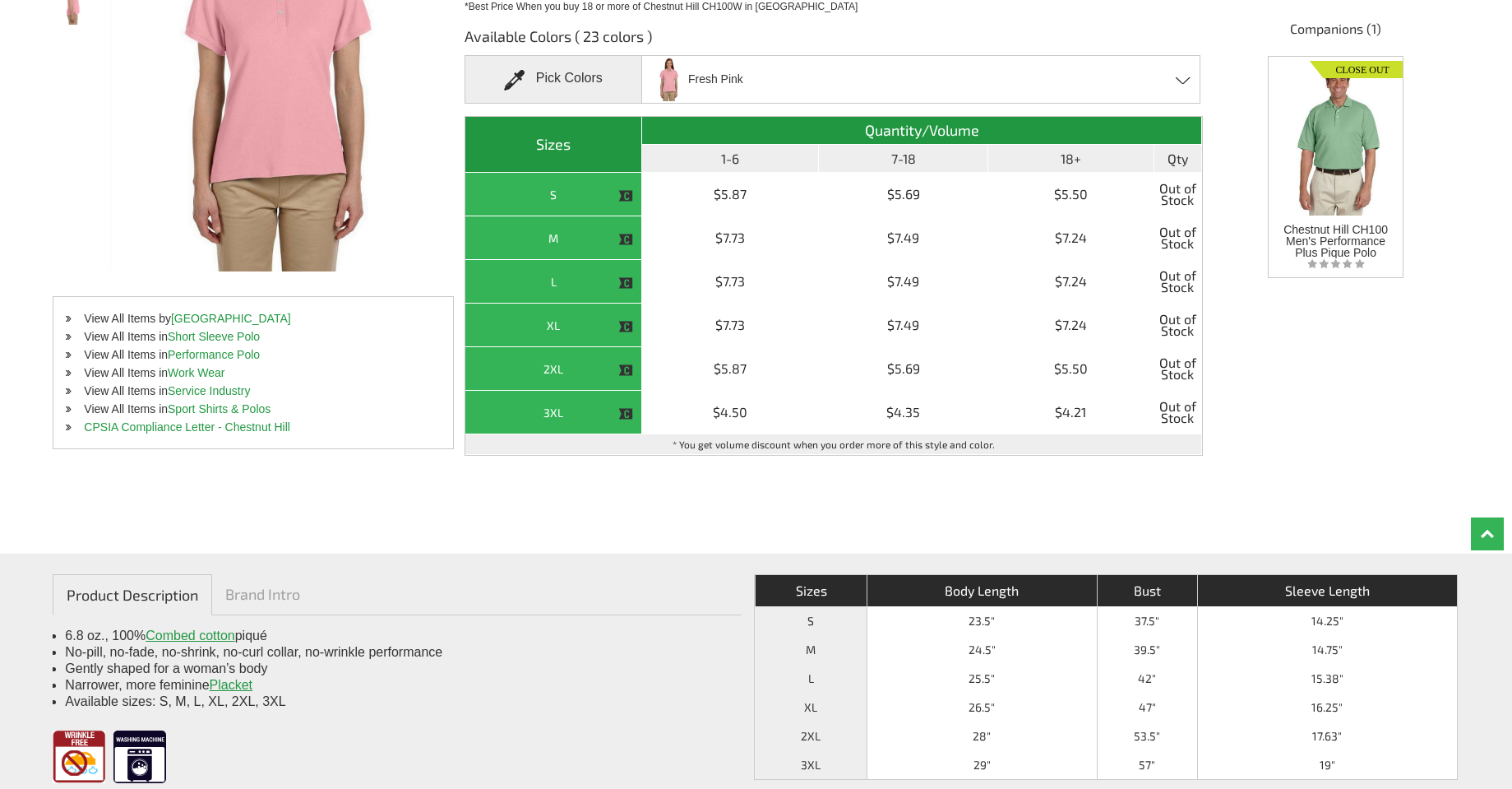
click at [1167, 77] on div "Fresh Pink Azalea - Closeout Black - Closeout Cactus - Closeout Charcoal Heathe…" at bounding box center [921, 79] width 560 height 49
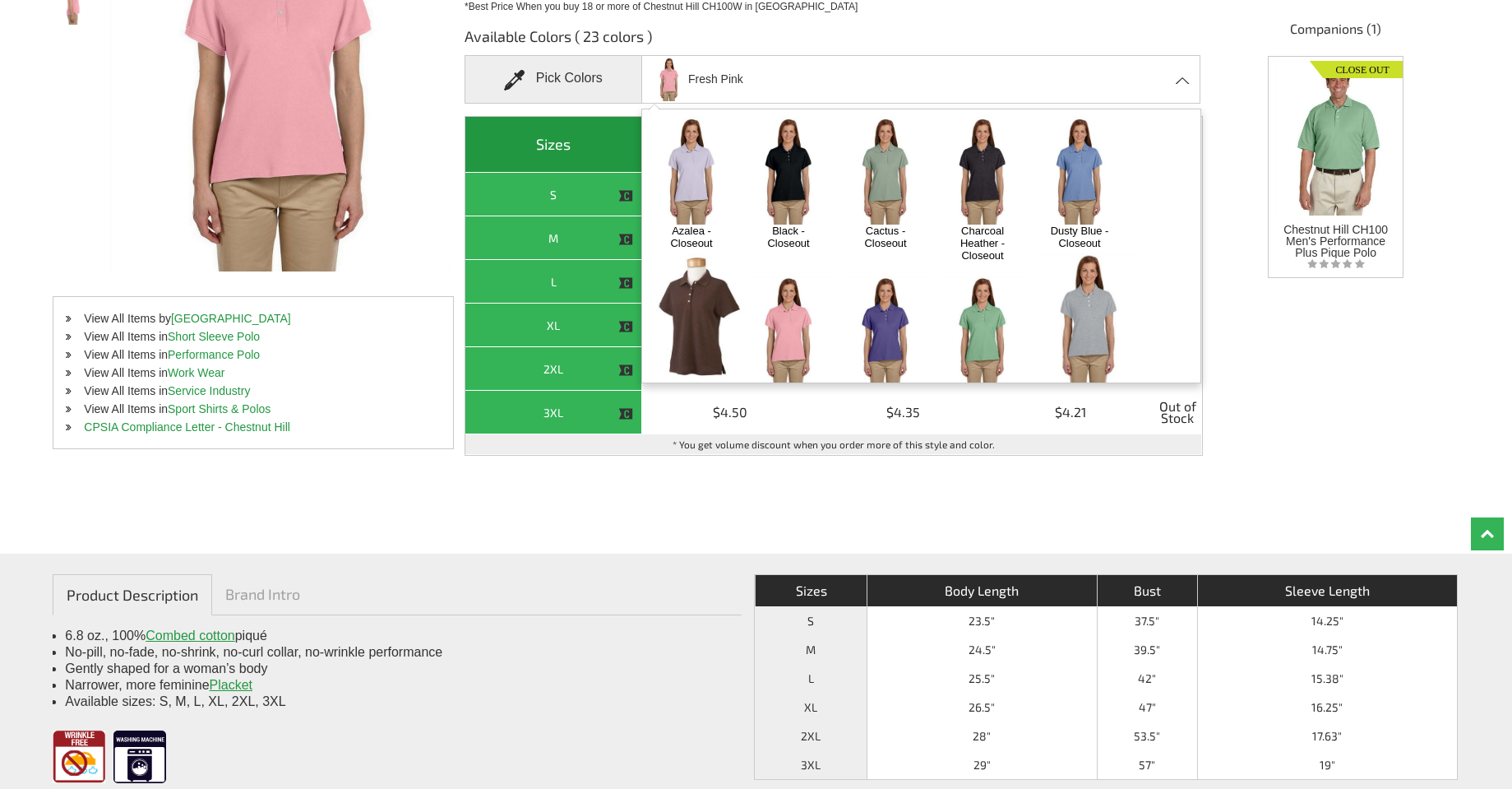
click at [889, 299] on img at bounding box center [886, 330] width 87 height 108
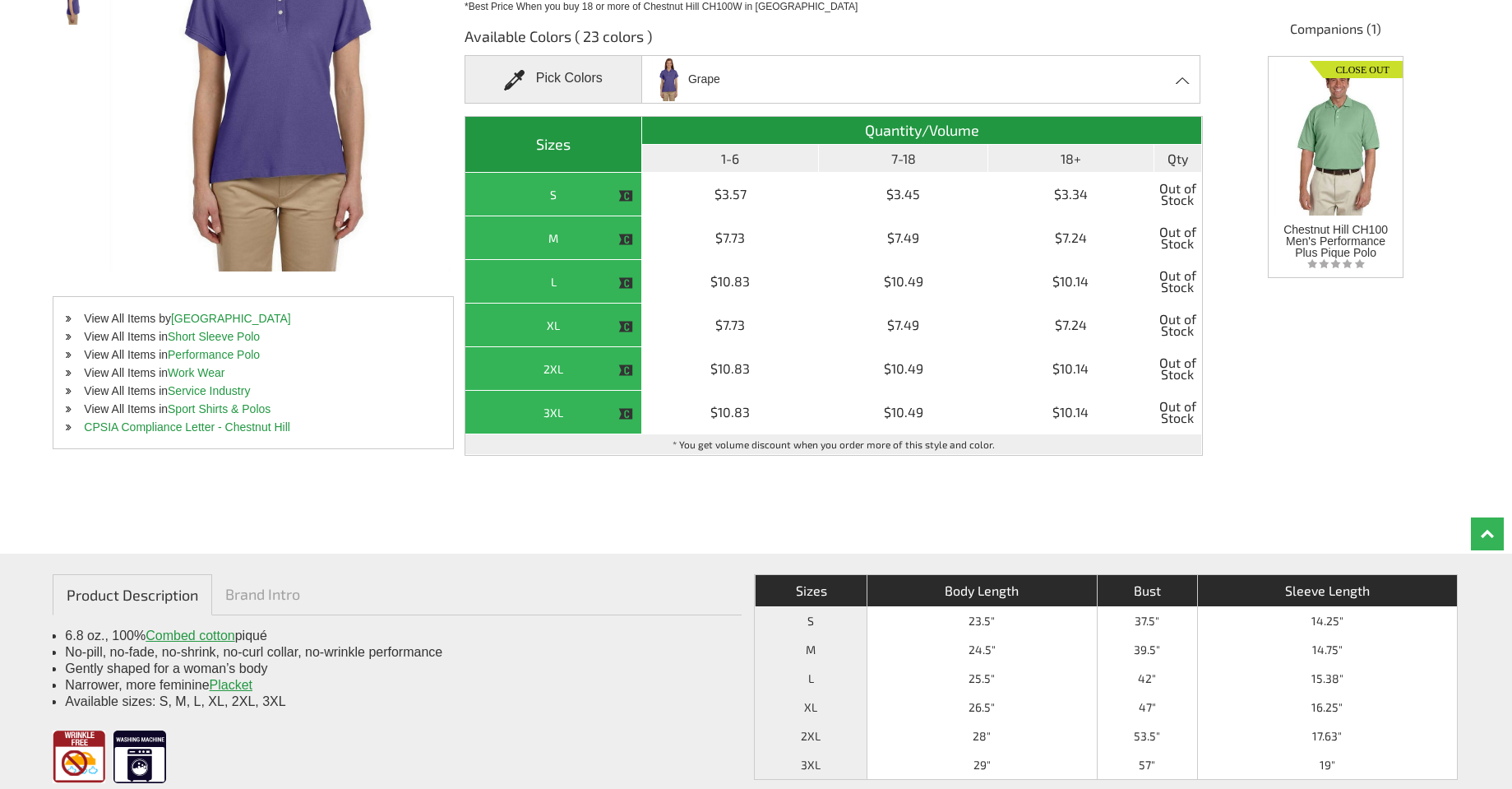
click at [1174, 77] on div "Grape Azalea - Closeout Black - Closeout Cactus - Closeout Charcoal Heather - C…" at bounding box center [921, 79] width 560 height 49
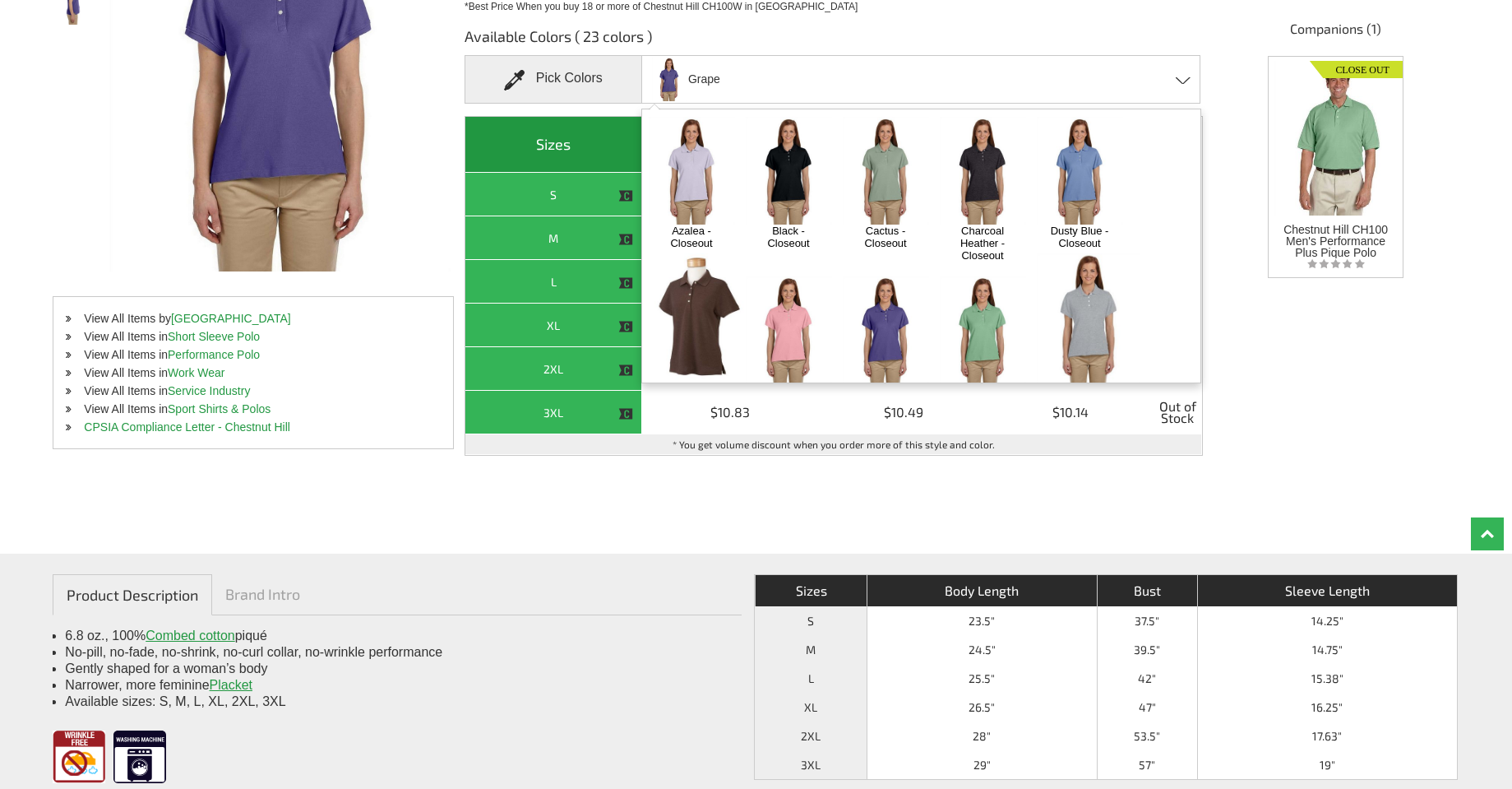
click at [968, 310] on img at bounding box center [983, 330] width 87 height 108
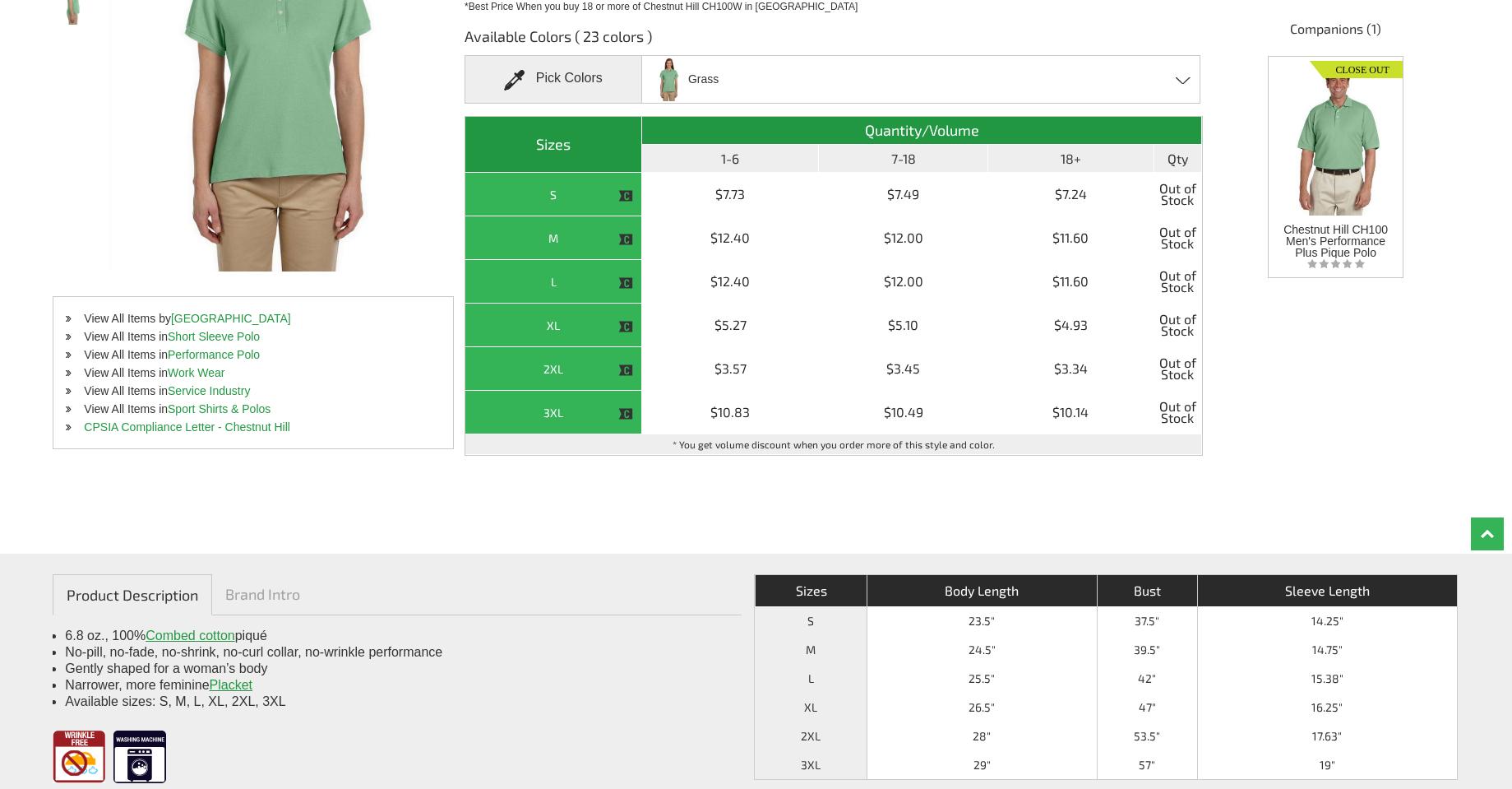
click at [1174, 83] on div "Grass Azalea - Closeout Black - Closeout Cactus - Closeout Charcoal Heather - C…" at bounding box center [921, 79] width 560 height 49
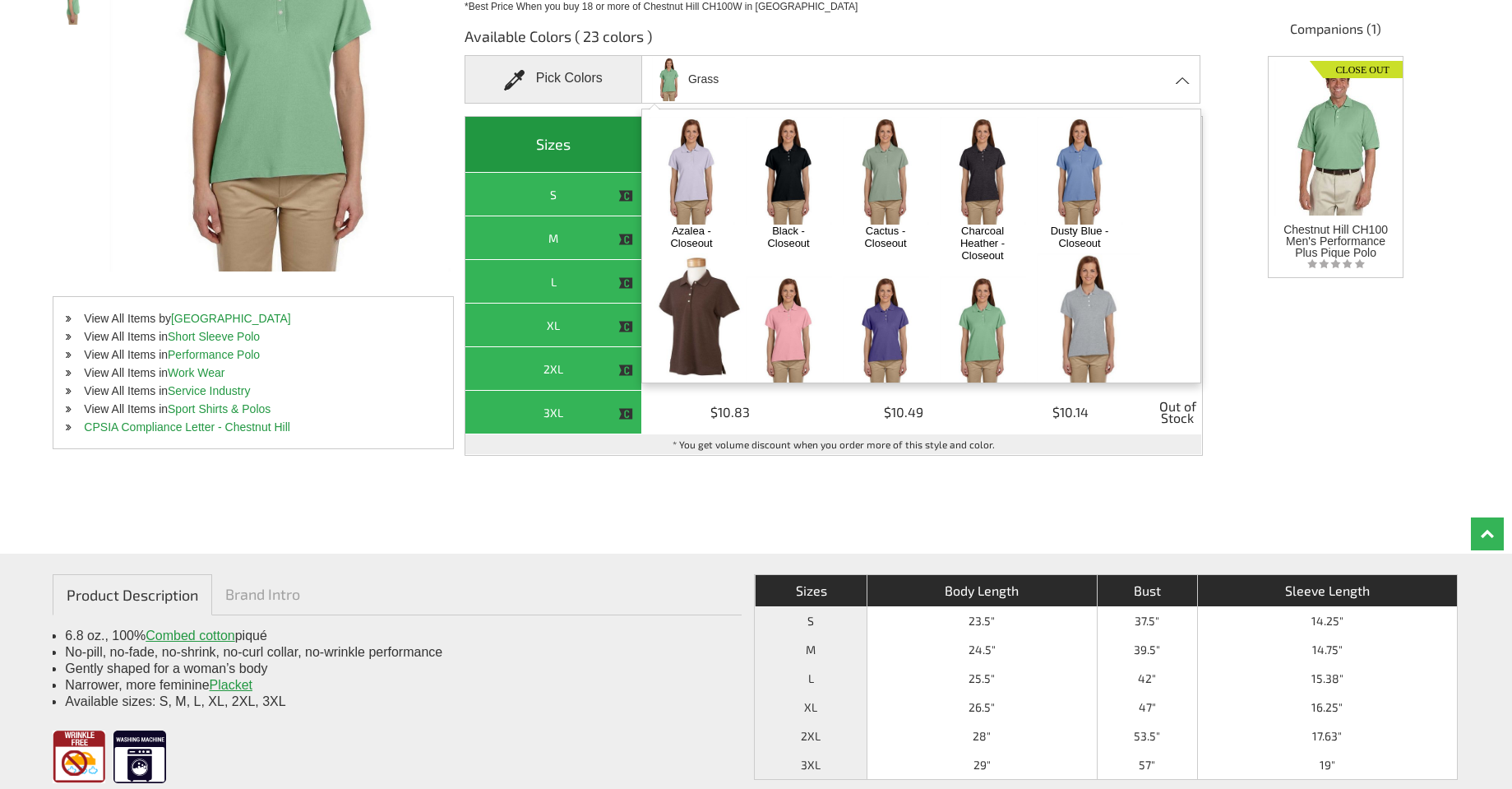
click at [1099, 301] on img at bounding box center [1089, 318] width 104 height 131
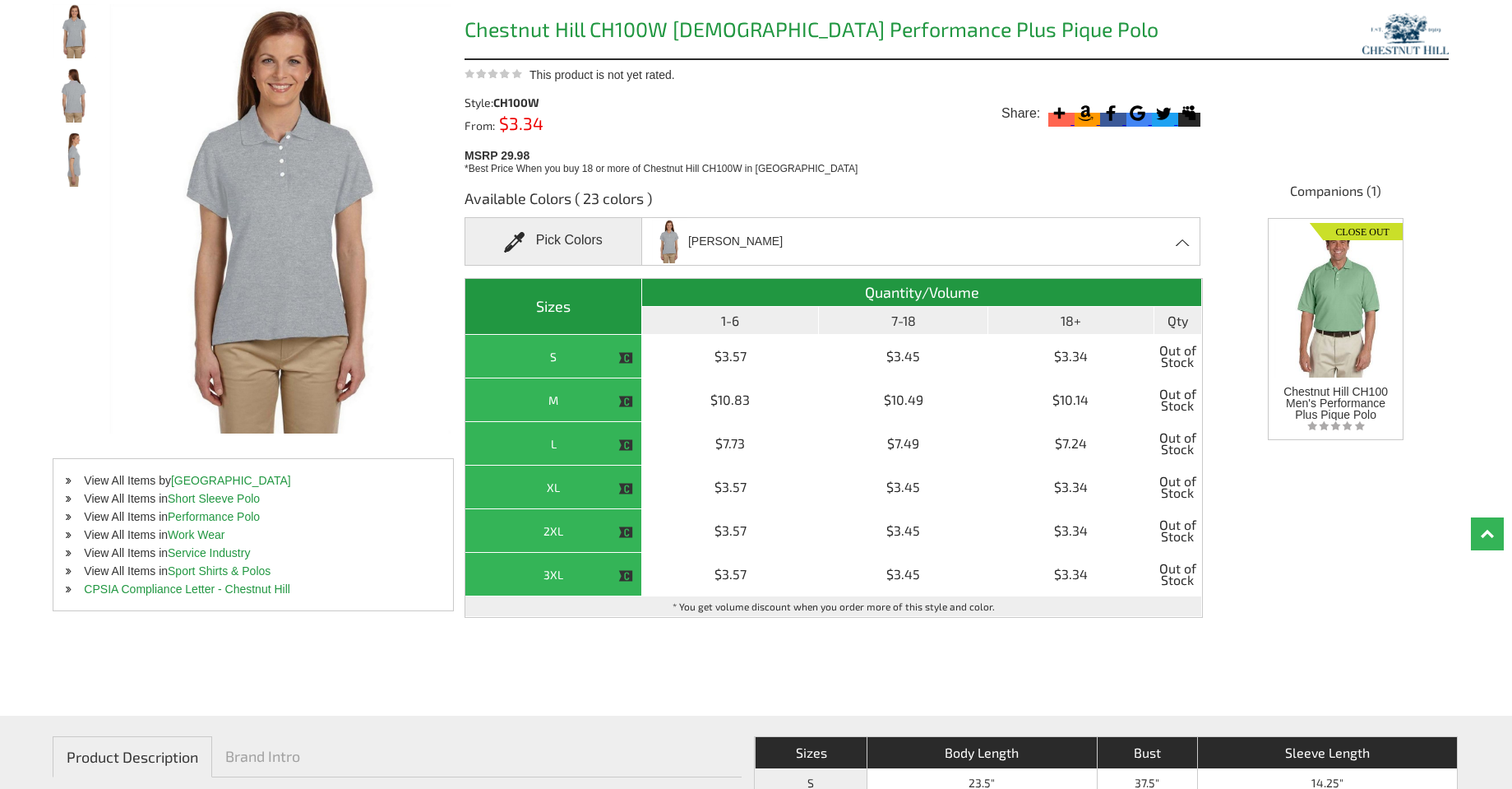
scroll to position [164, 0]
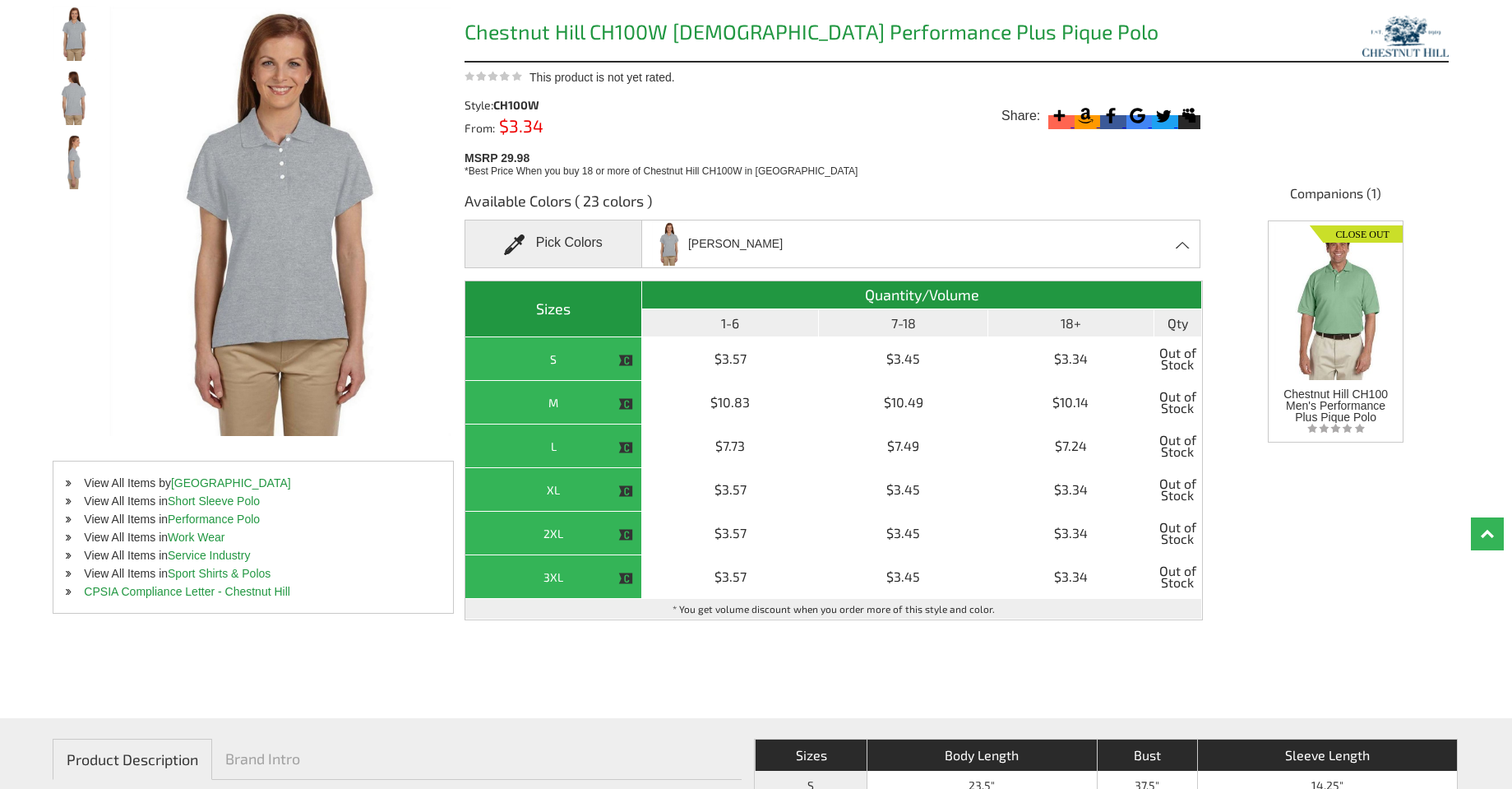
click at [1177, 247] on span at bounding box center [1184, 244] width 16 height 8
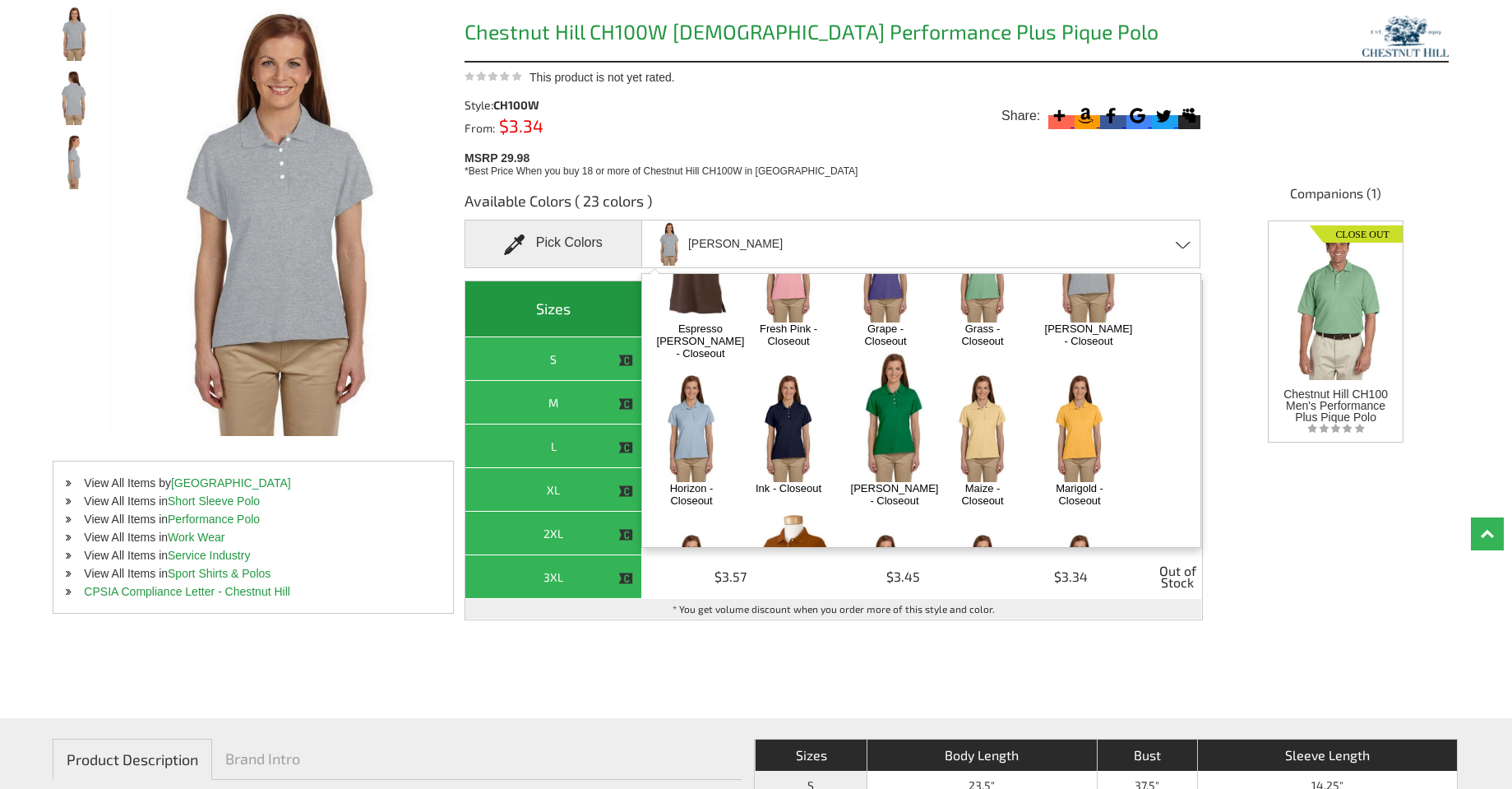
scroll to position [247, 0]
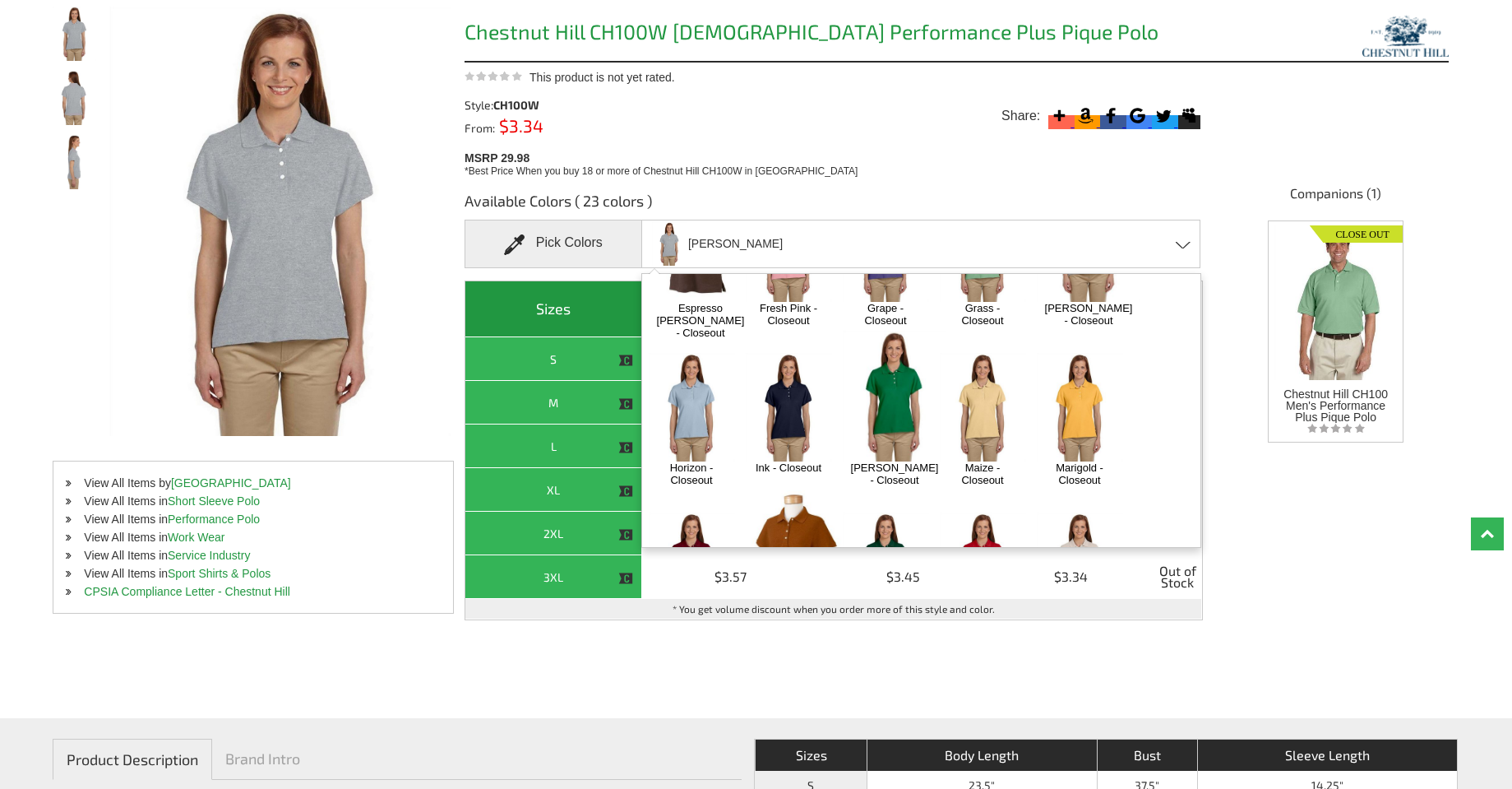
click at [693, 371] on img at bounding box center [692, 407] width 87 height 108
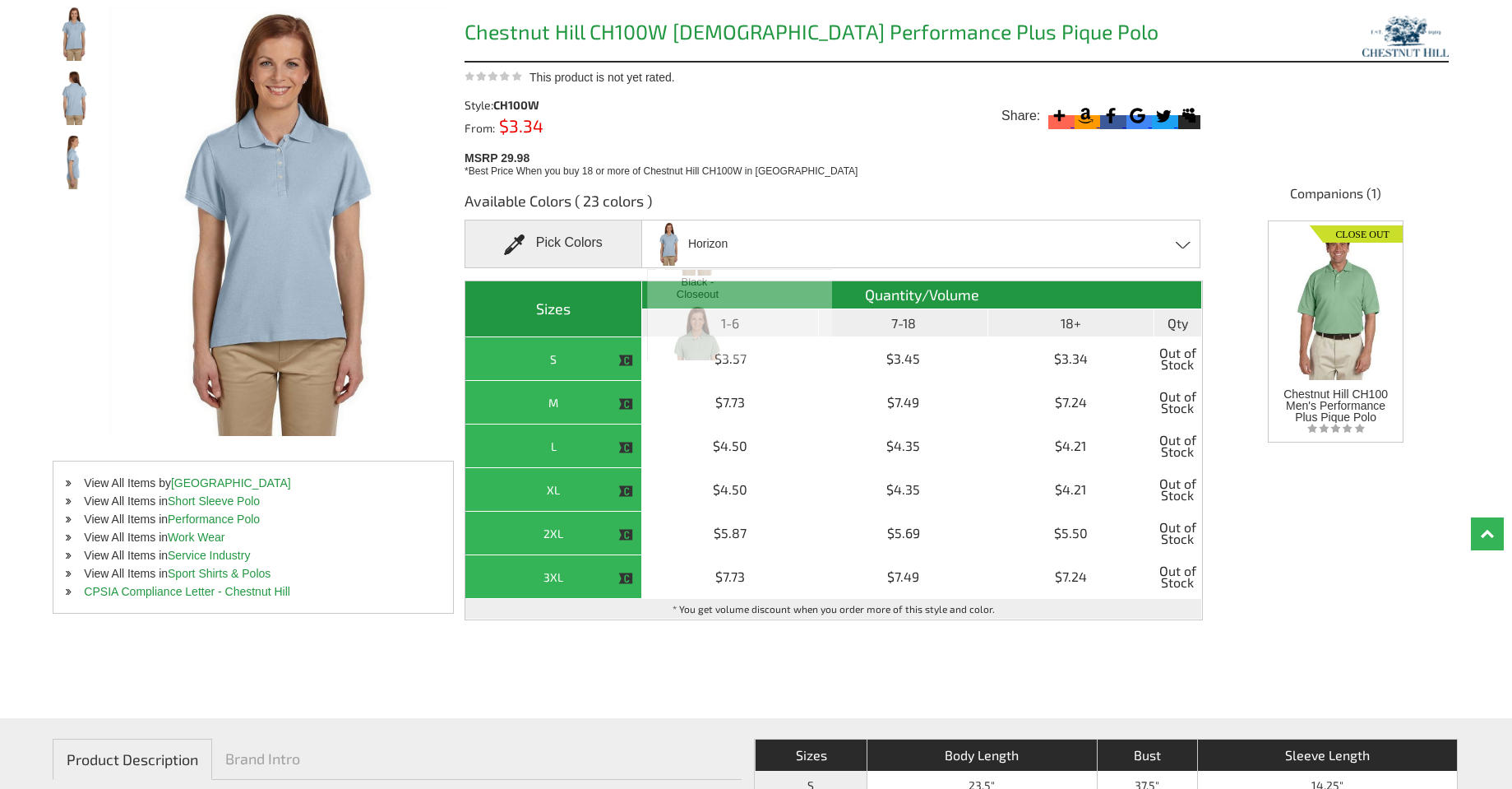
scroll to position [794, 0]
click at [1173, 248] on div "Horizon Azalea - Closeout Black - Closeout Cactus - Closeout Charcoal Heather -…" at bounding box center [921, 244] width 560 height 49
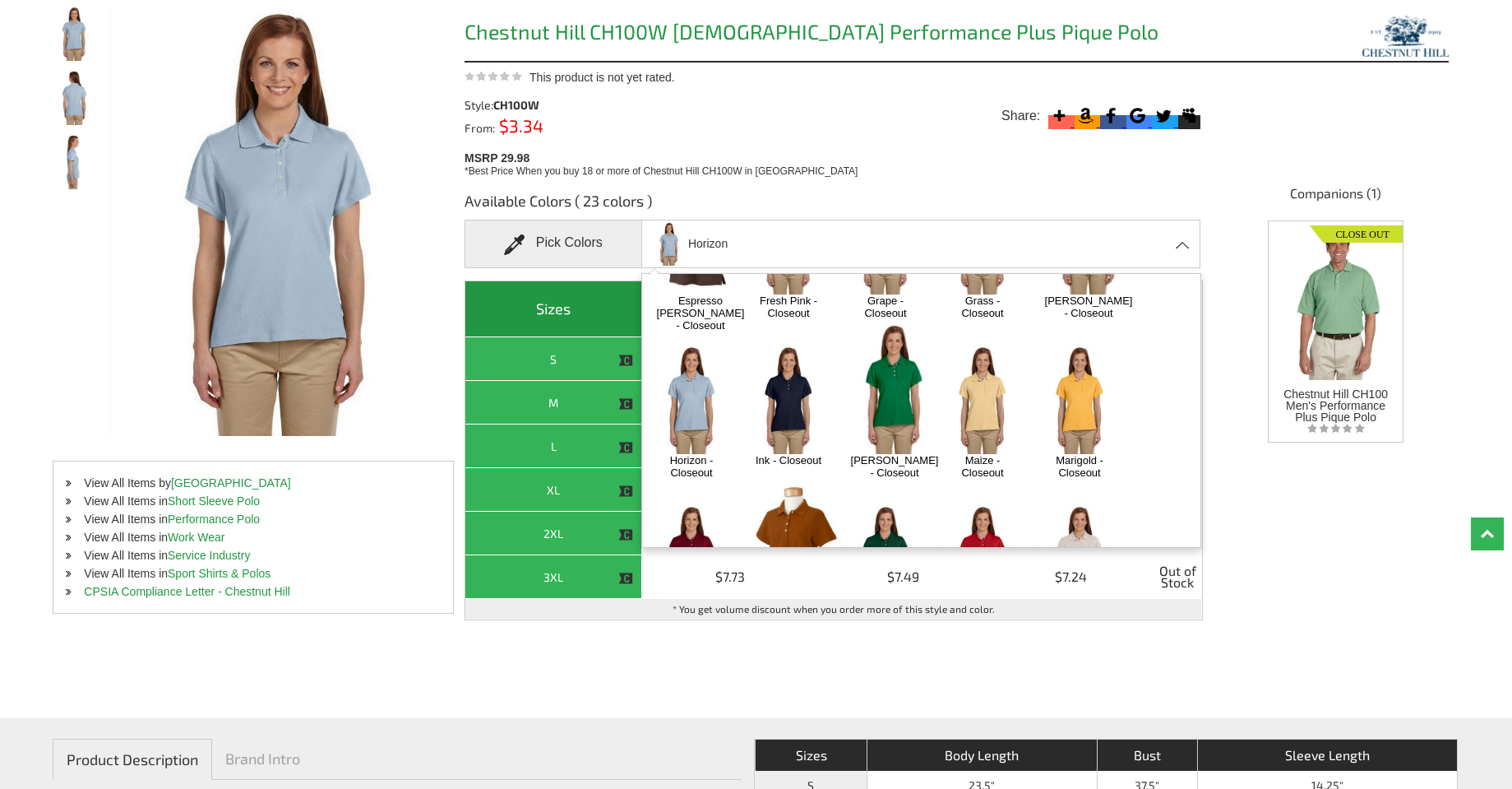
scroll to position [253, 0]
click at [890, 365] on img at bounding box center [895, 390] width 104 height 131
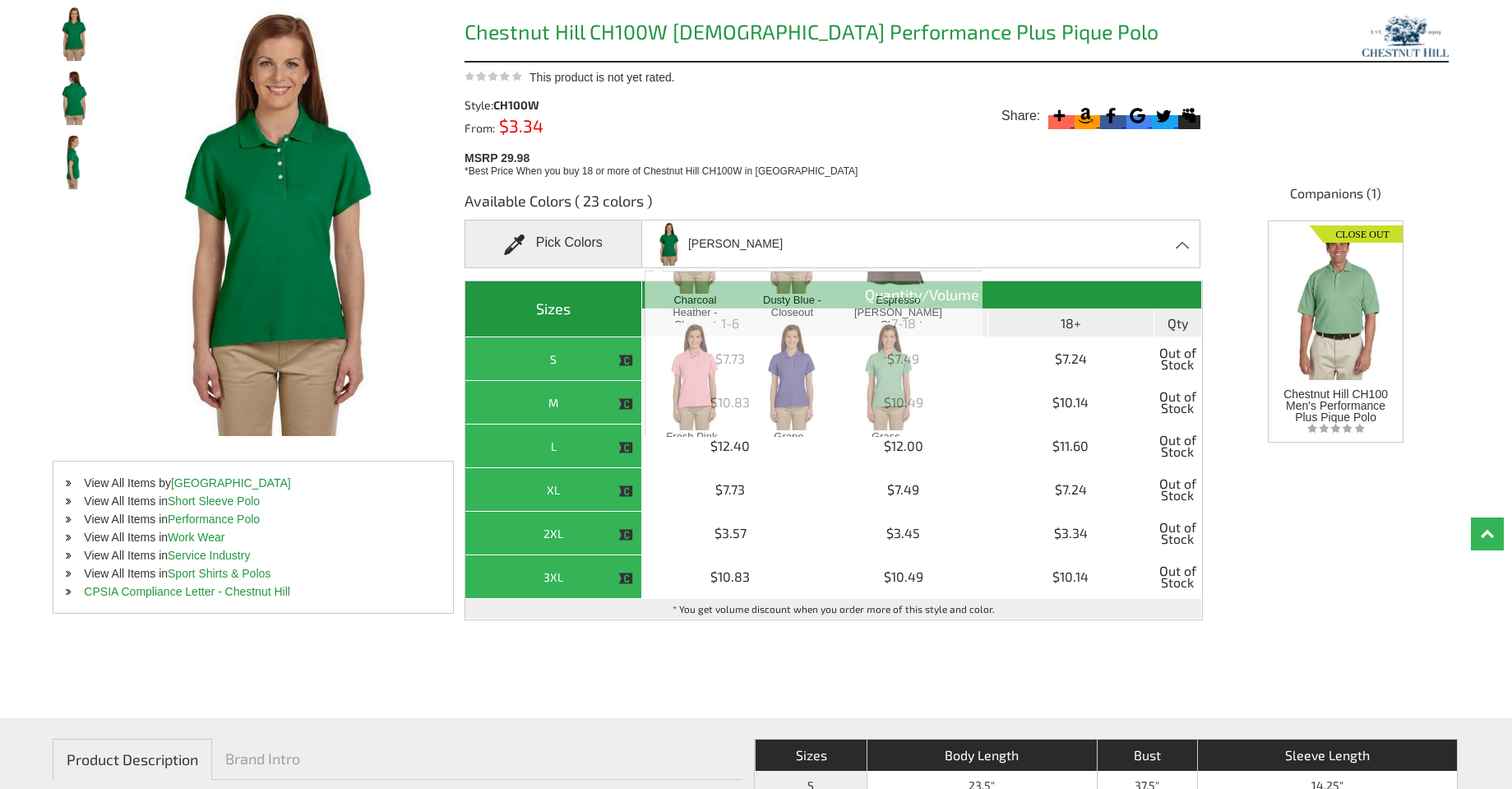
scroll to position [800, 0]
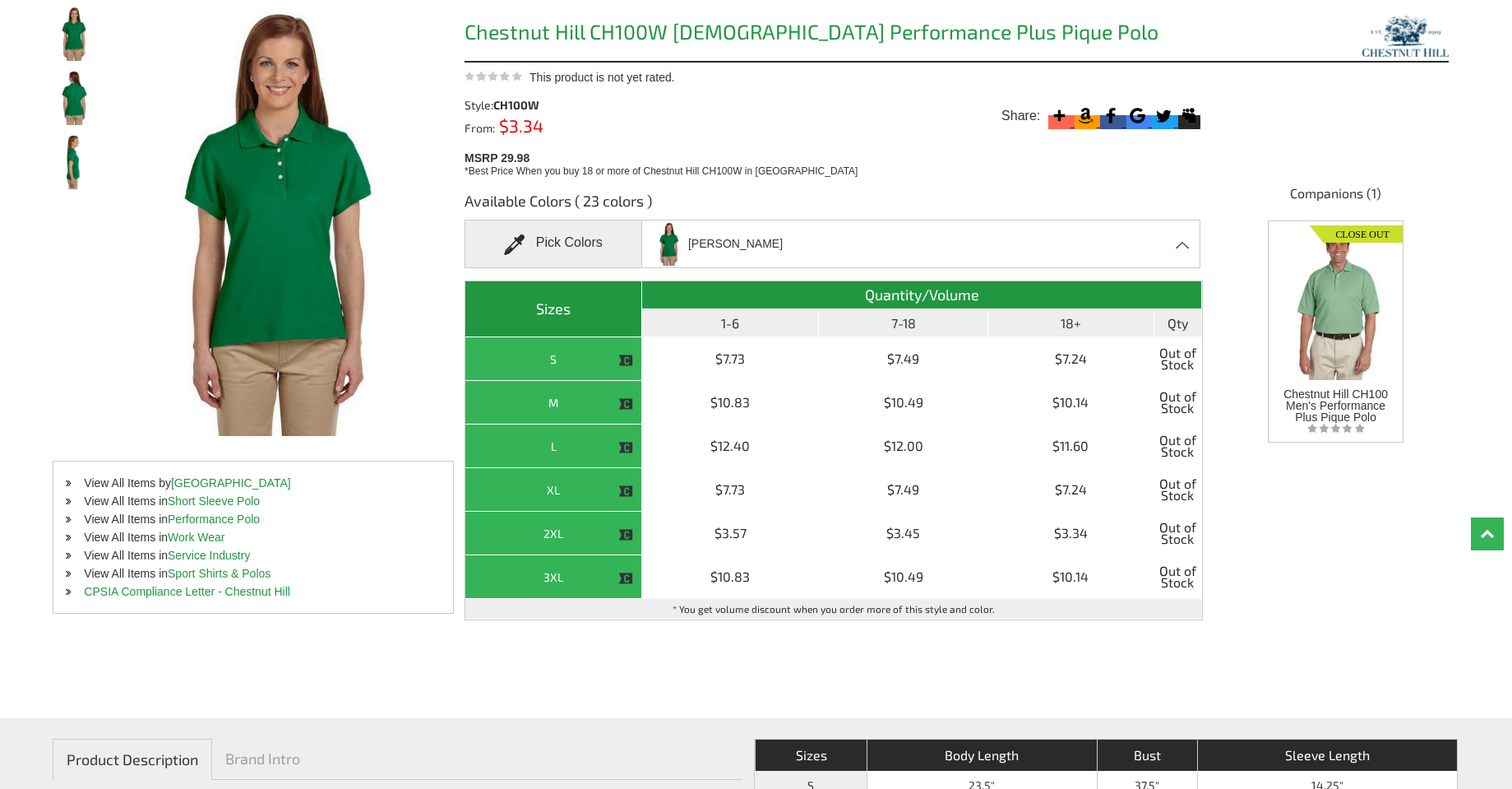
click at [1176, 247] on span at bounding box center [1184, 244] width 16 height 8
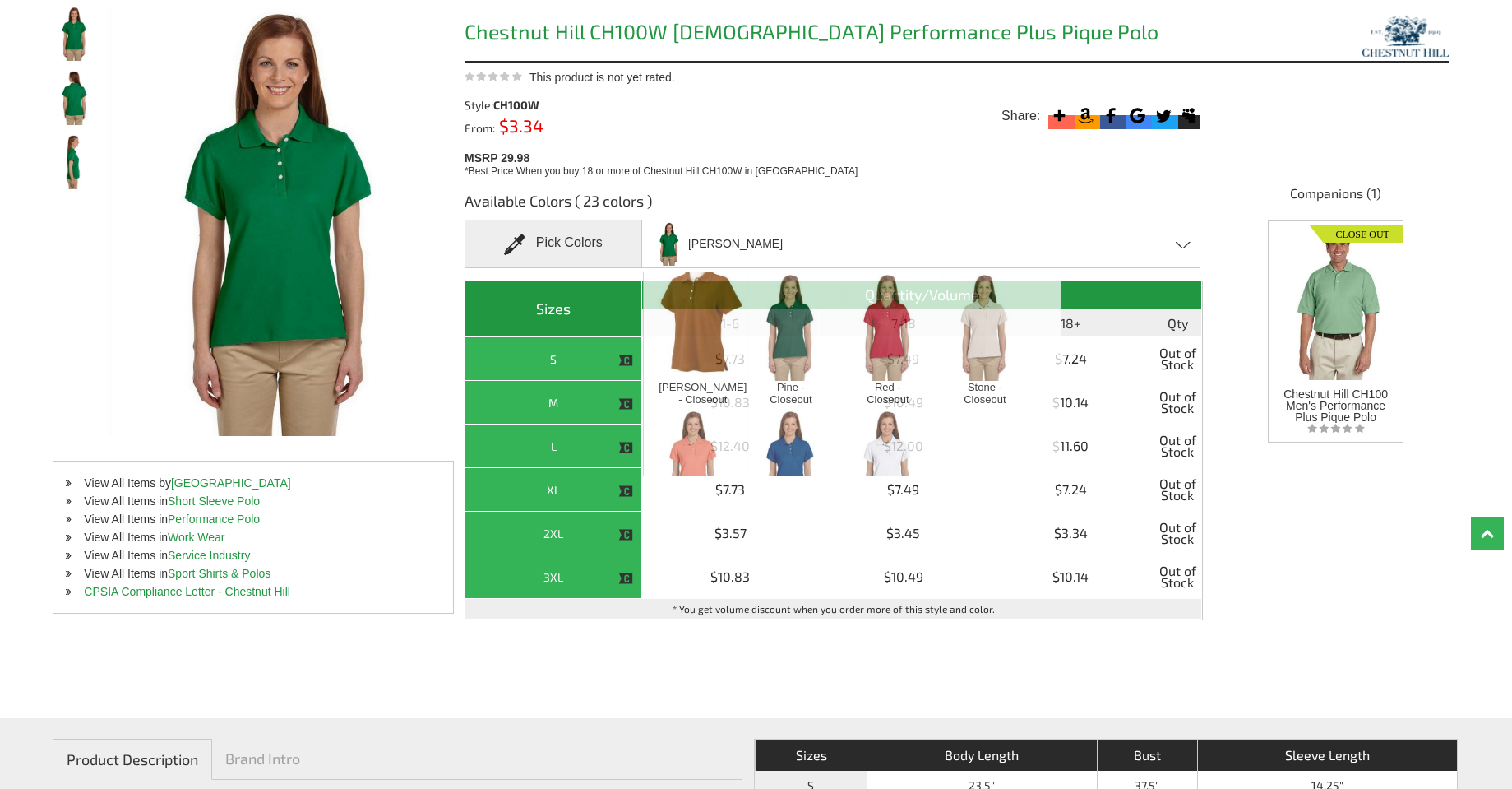
scroll to position [417, 0]
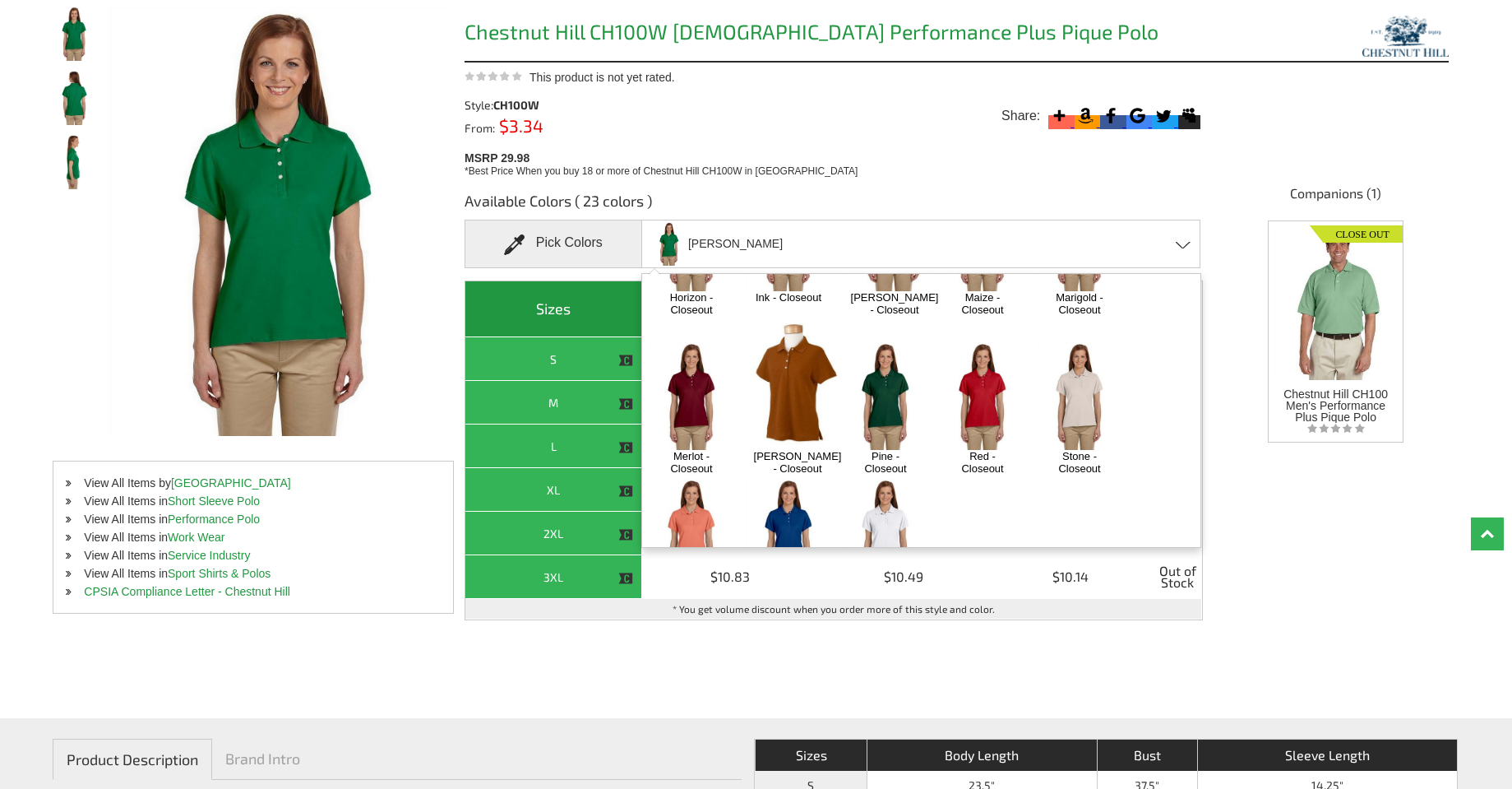
click at [791, 479] on img at bounding box center [789, 533] width 87 height 108
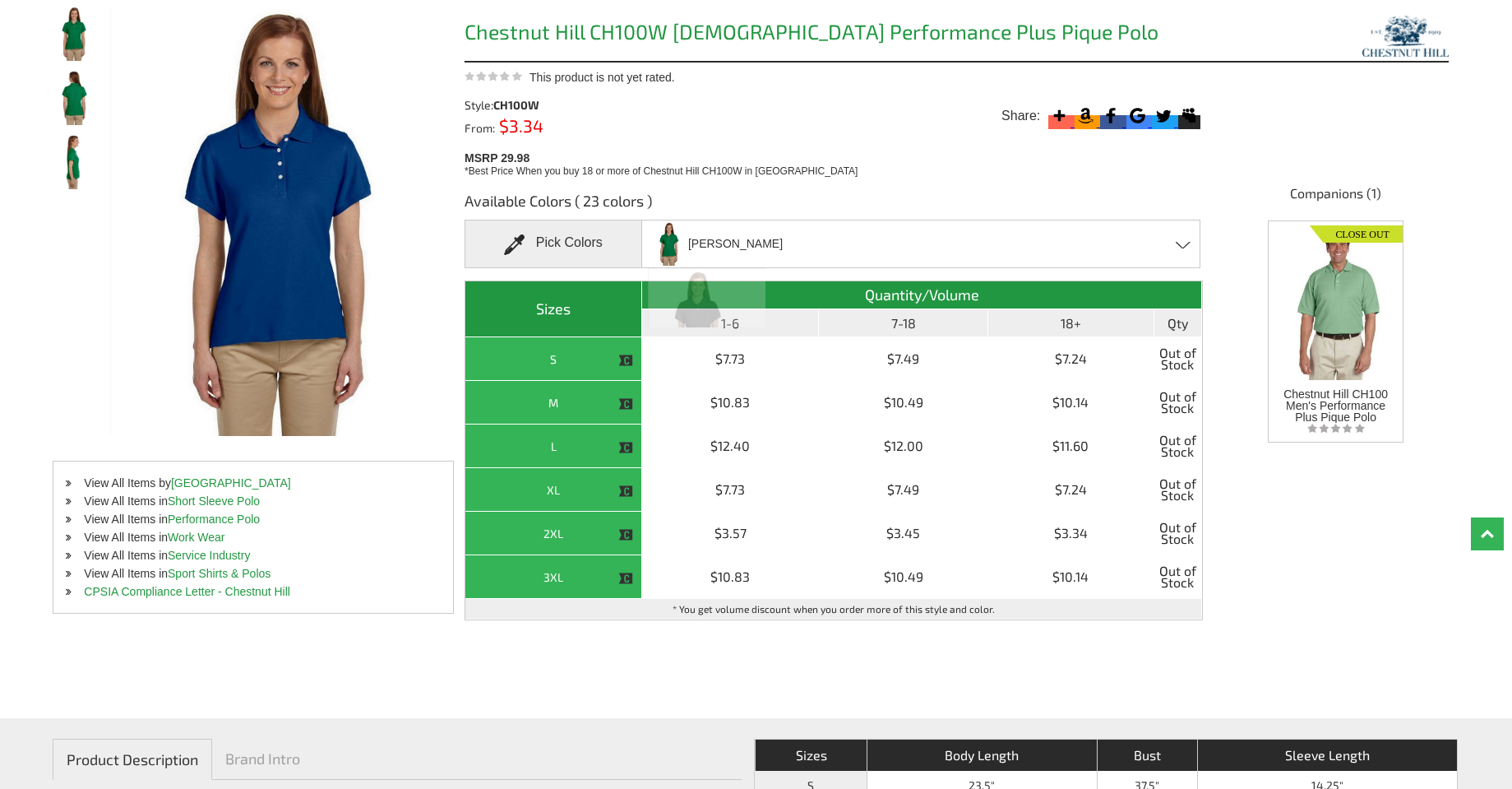
scroll to position [2058, 0]
click at [1190, 252] on div "True Royal Azalea - Closeout Black - Closeout Cactus - Closeout Charcoal Heathe…" at bounding box center [921, 244] width 560 height 49
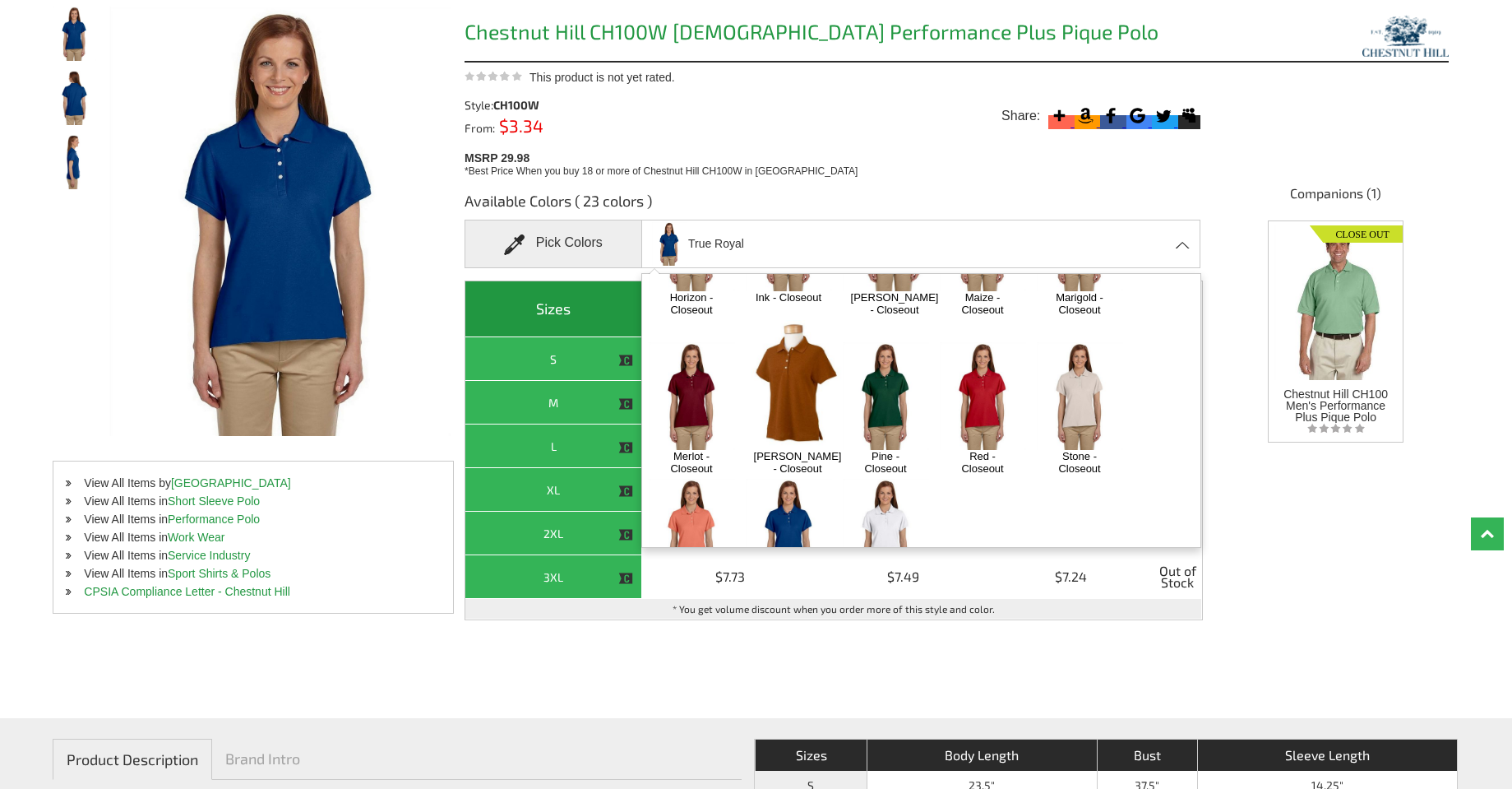
click at [694, 479] on img at bounding box center [692, 533] width 87 height 108
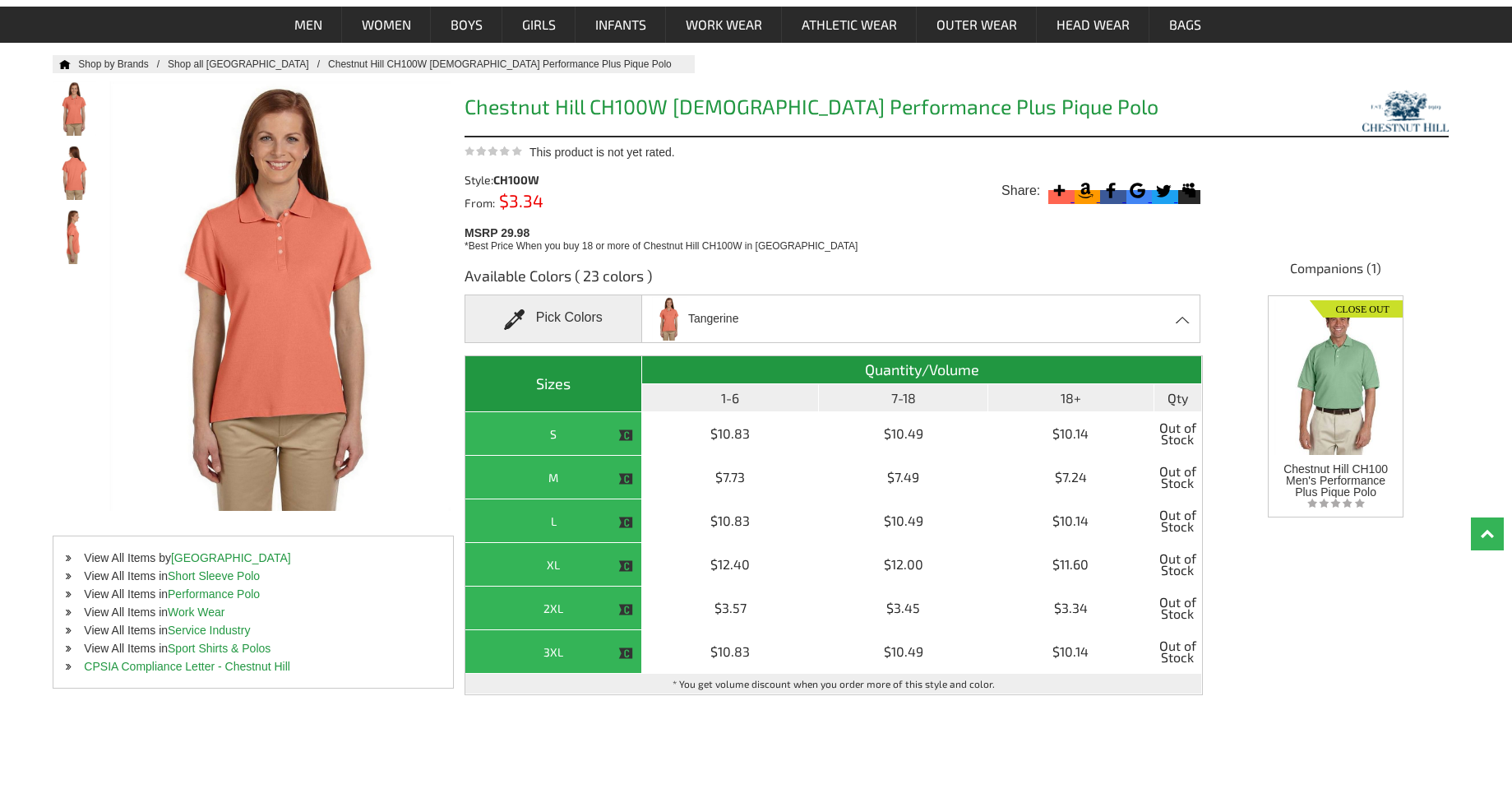
scroll to position [0, 0]
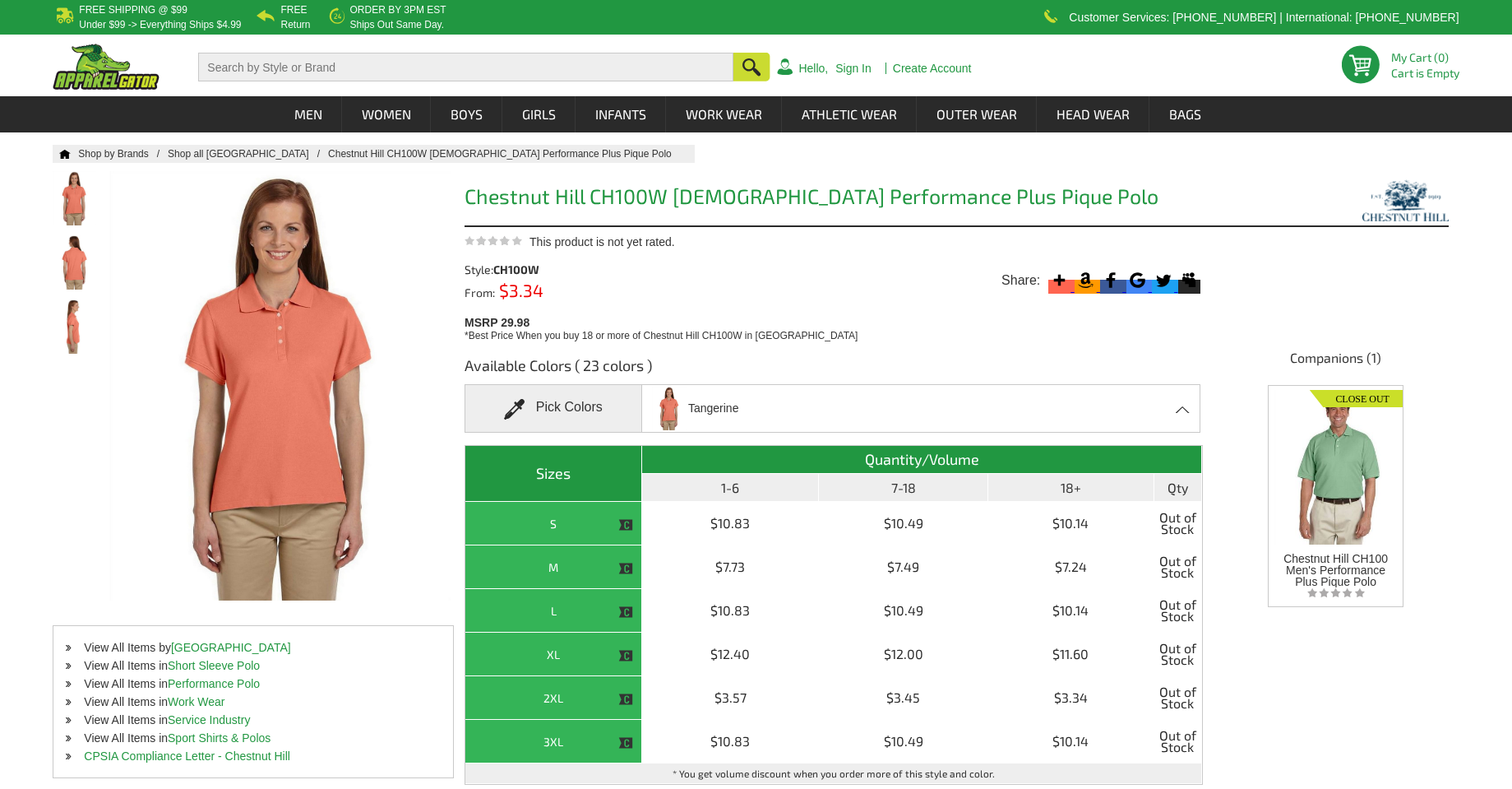
click at [580, 396] on div "Pick Colors" at bounding box center [553, 408] width 177 height 49
drag, startPoint x: 549, startPoint y: 150, endPoint x: 283, endPoint y: 152, distance: 266.0
click at [328, 152] on link "Chestnut Hill CH100W [DEMOGRAPHIC_DATA] Performance Plus Pique Polo" at bounding box center [508, 154] width 360 height 12
copy link "Chestnut Hill CH100W [DEMOGRAPHIC_DATA] Performance Plus Pique Polo"
